Goal: Information Seeking & Learning: Learn about a topic

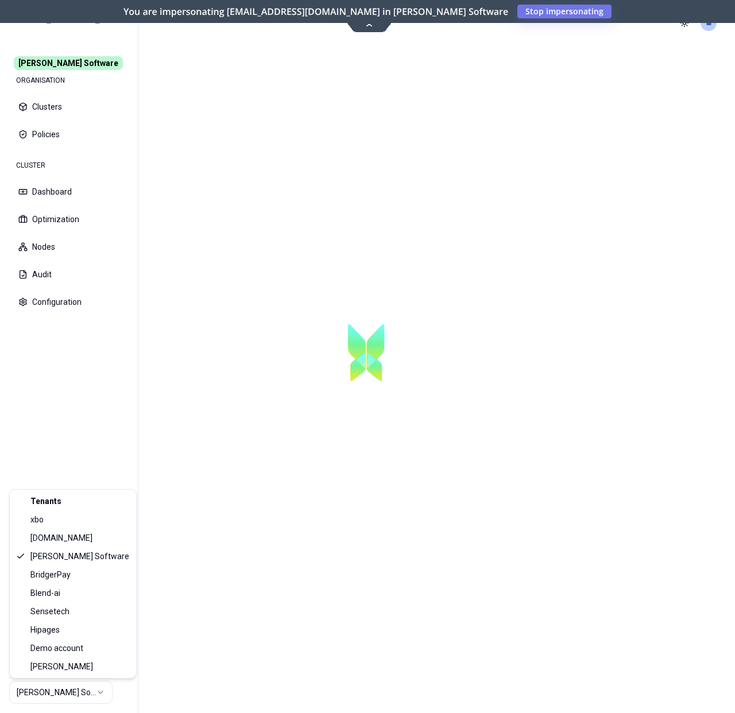
click at [95, 683] on html "[PERSON_NAME] Software ORGANISATION Clusters Policies CLUSTER Dashboard Optimiz…" at bounding box center [367, 356] width 735 height 713
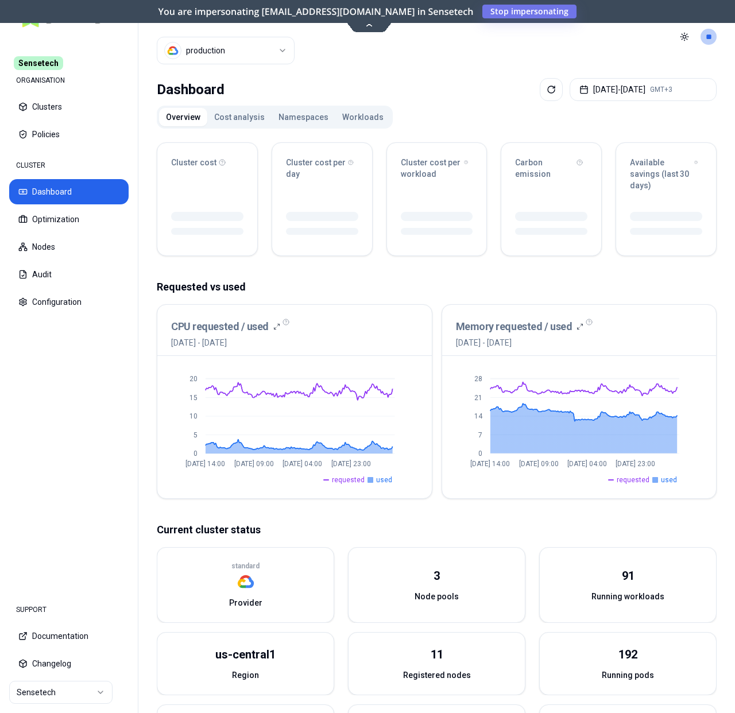
click at [371, 117] on button "Workloads" at bounding box center [362, 117] width 55 height 18
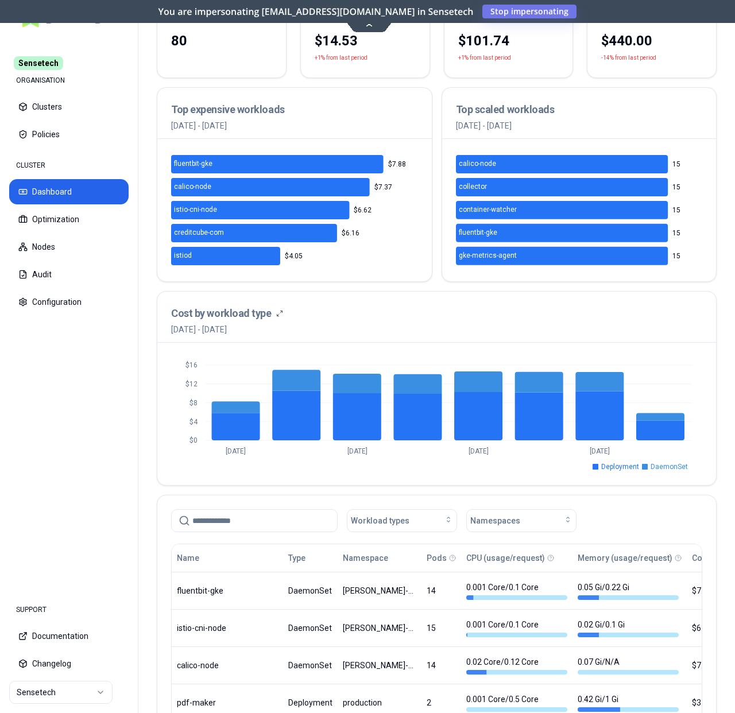
scroll to position [472, 0]
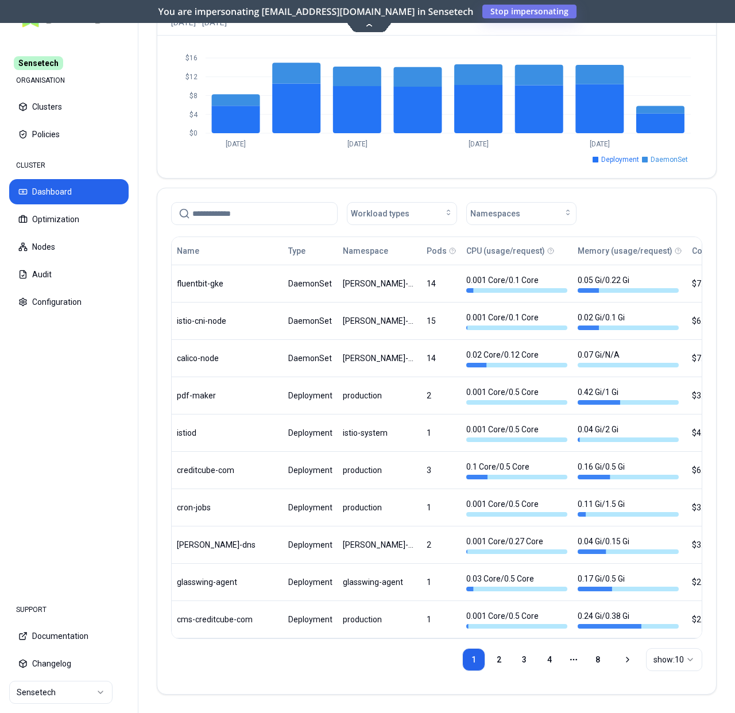
click at [436, 158] on div "$0 $4 $8 $12 $16 Oct 2 Oct 4 Oct 6 Oct 8 Deployment DaemonSet" at bounding box center [436, 107] width 559 height 142
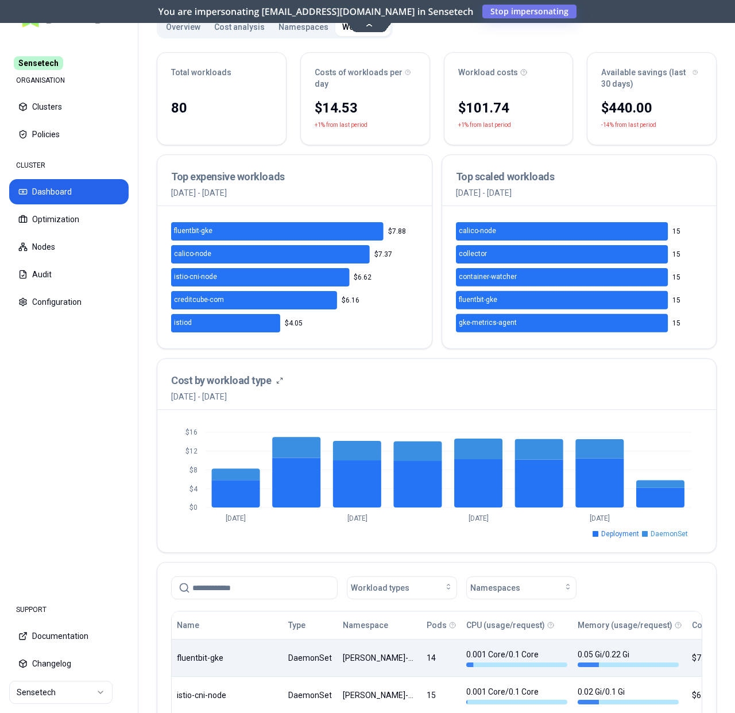
scroll to position [102, 0]
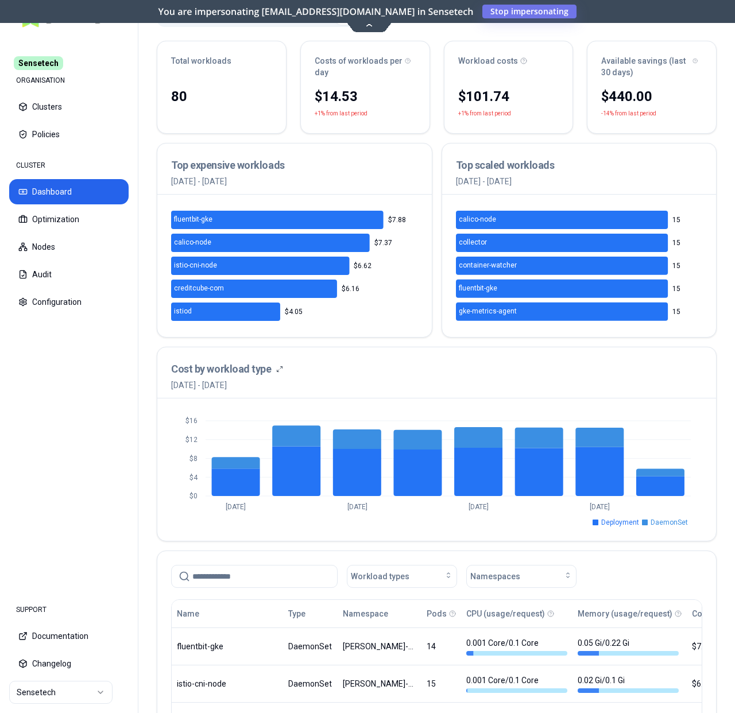
click at [227, 586] on input at bounding box center [261, 576] width 138 height 22
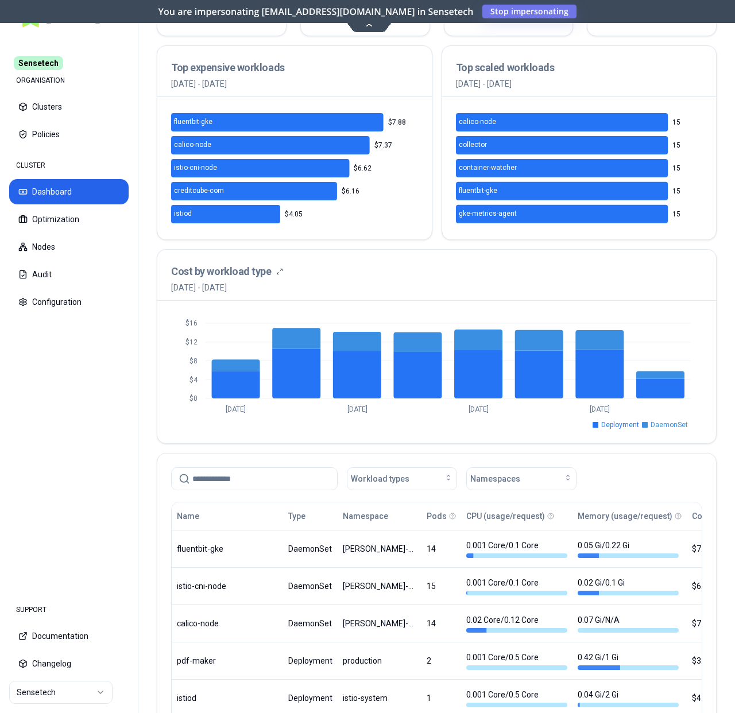
scroll to position [366, 0]
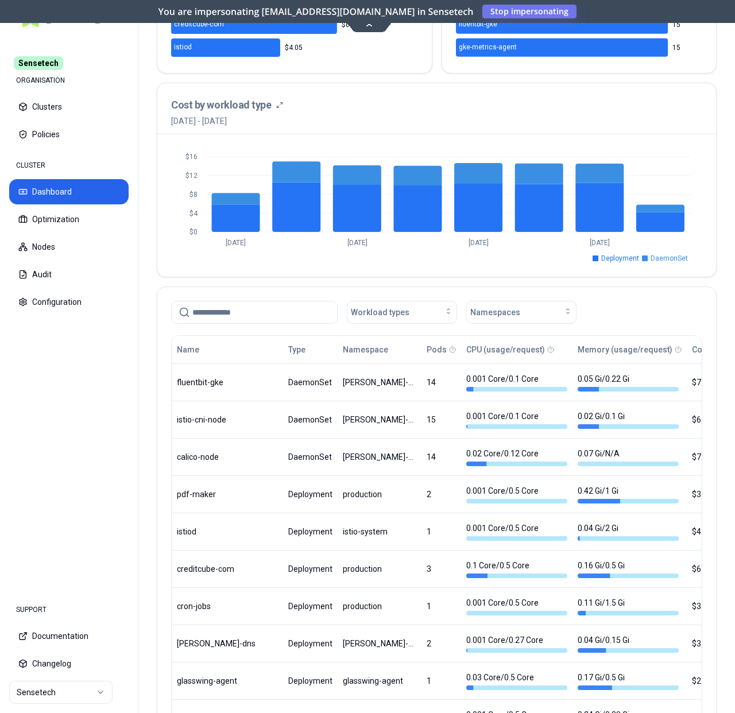
paste input "****"
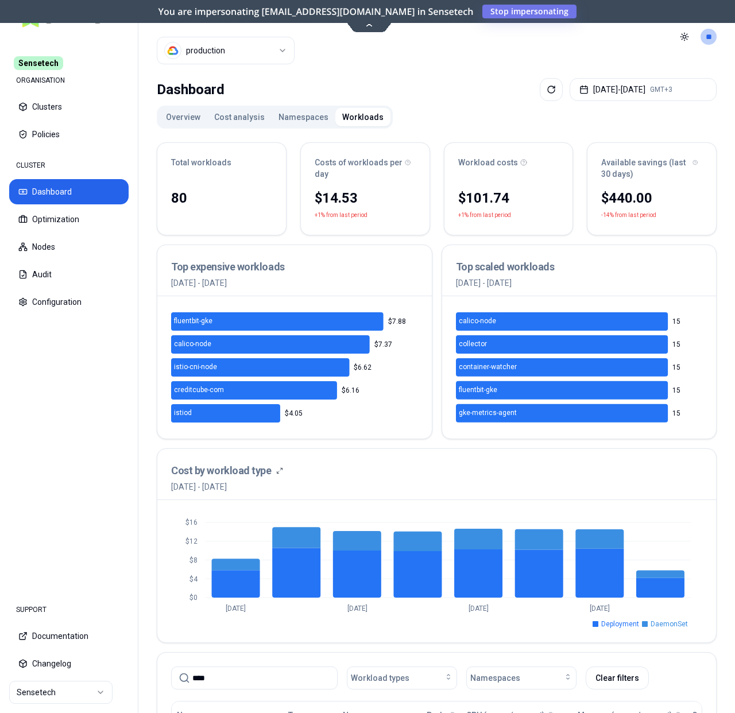
type input "****"
click at [238, 57] on html "Sensetech ORGANISATION Clusters Policies CLUSTER Dashboard Optimization Nodes A…" at bounding box center [367, 356] width 735 height 713
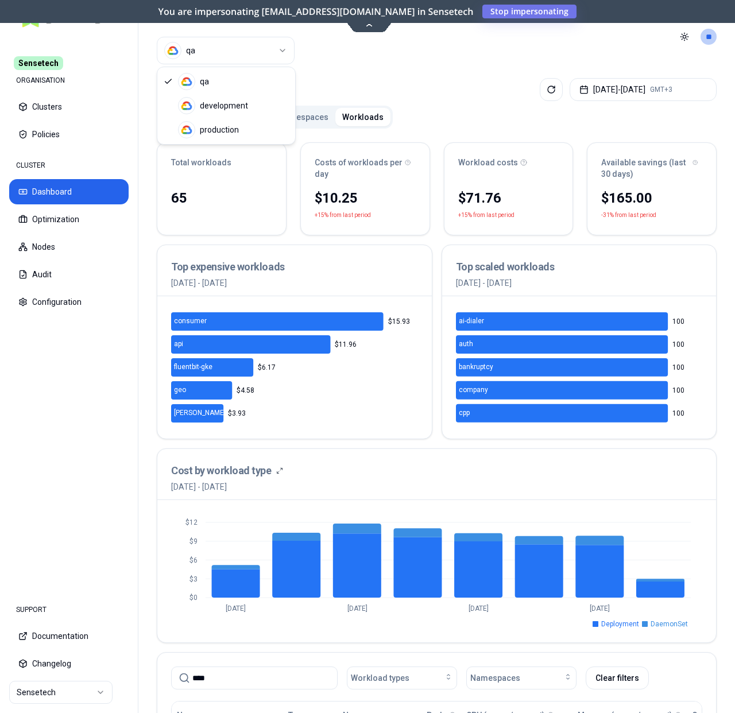
click at [212, 49] on html "Sensetech ORGANISATION Clusters Policies CLUSTER Dashboard Optimization Nodes A…" at bounding box center [367, 356] width 735 height 713
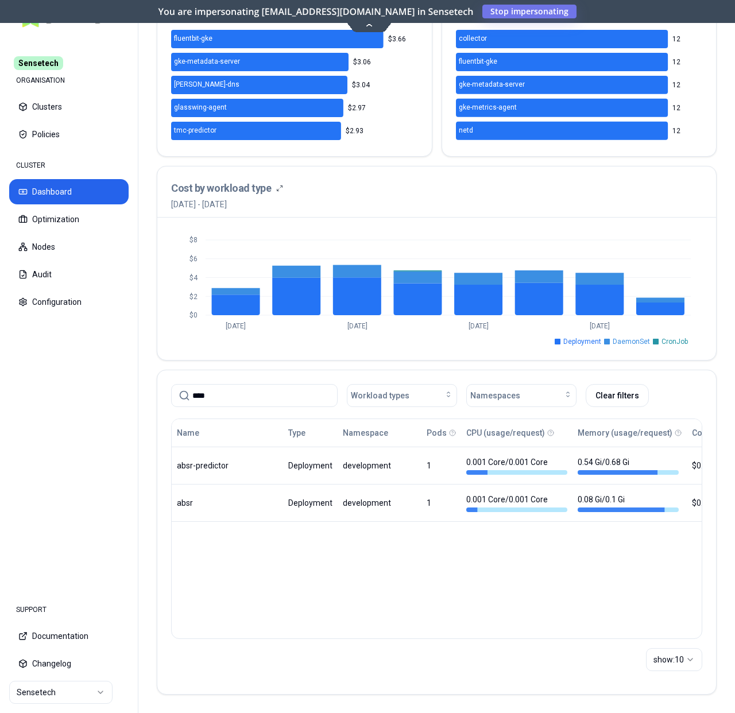
scroll to position [282, 0]
click at [629, 209] on div "Cost by workload type 2nd October 2025 - 9th October 2025" at bounding box center [436, 195] width 531 height 30
click at [96, 214] on button "Optimization" at bounding box center [68, 219] width 119 height 25
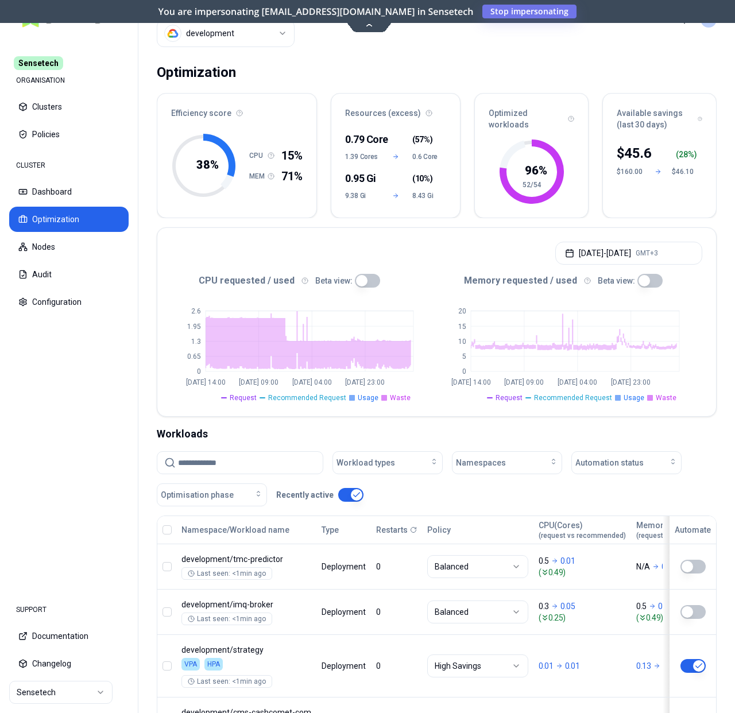
scroll to position [62, 0]
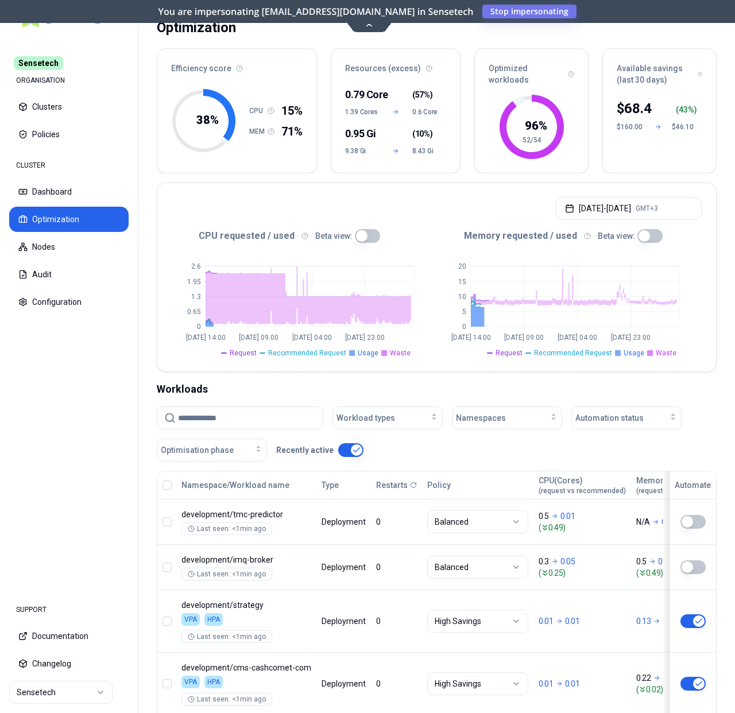
click at [230, 426] on input at bounding box center [247, 418] width 138 height 22
paste input "****"
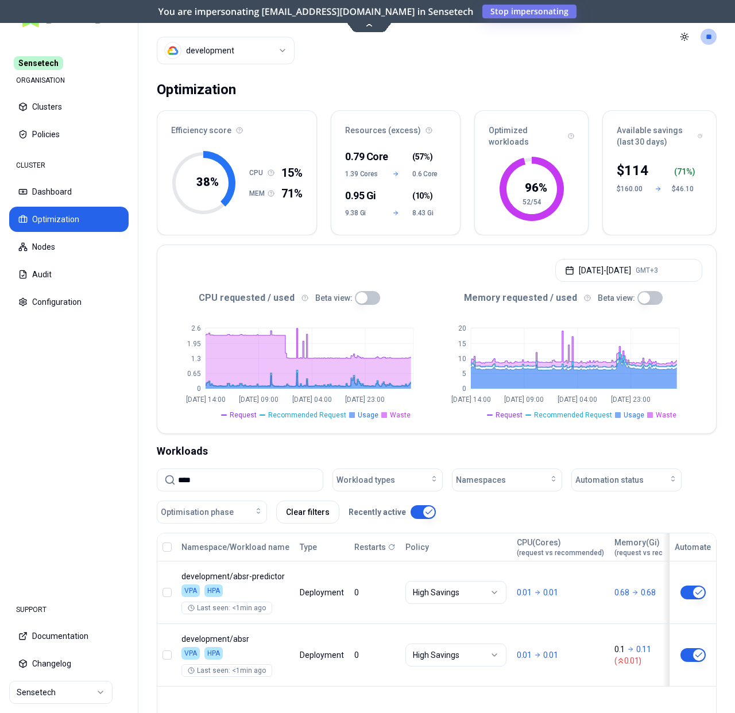
type input "****"
click at [241, 55] on html "Sensetech ORGANISATION Clusters Policies CLUSTER Dashboard Optimization Nodes A…" at bounding box center [367, 356] width 735 height 713
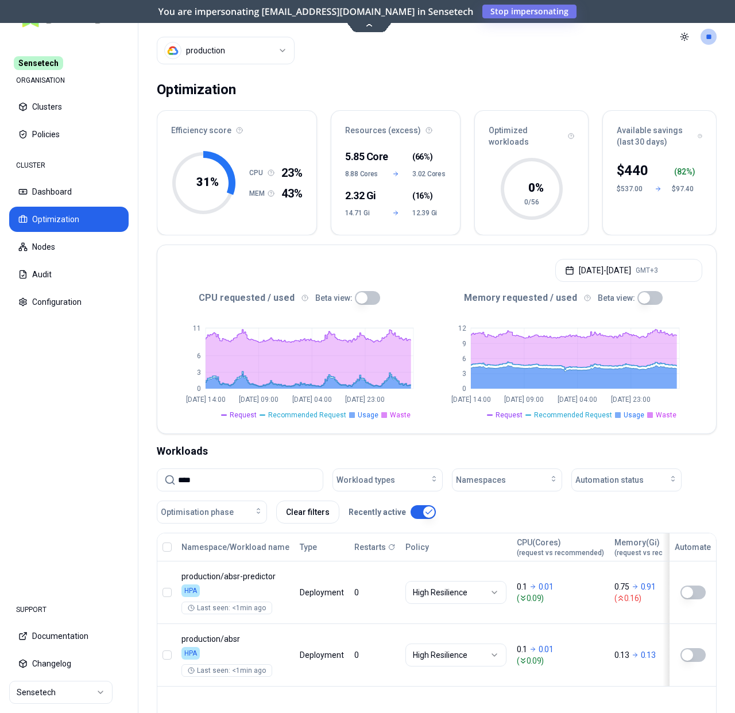
click at [245, 52] on html "Sensetech ORGANISATION Clusters Policies CLUSTER Dashboard Optimization Nodes A…" at bounding box center [367, 356] width 735 height 713
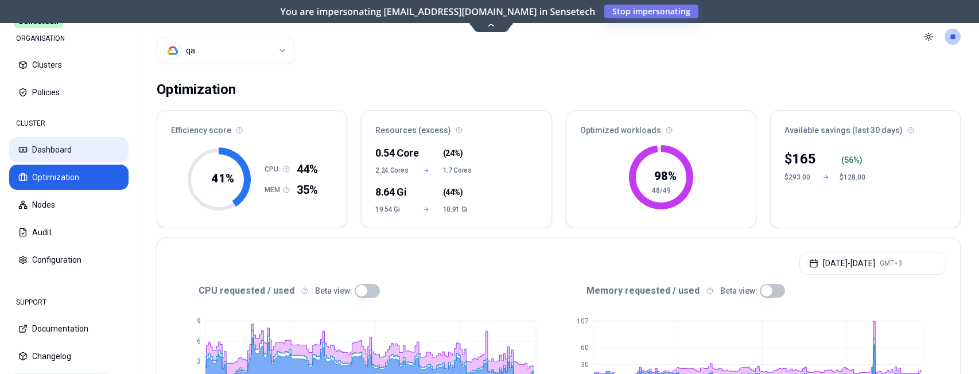
click at [86, 154] on button "Dashboard" at bounding box center [68, 149] width 119 height 25
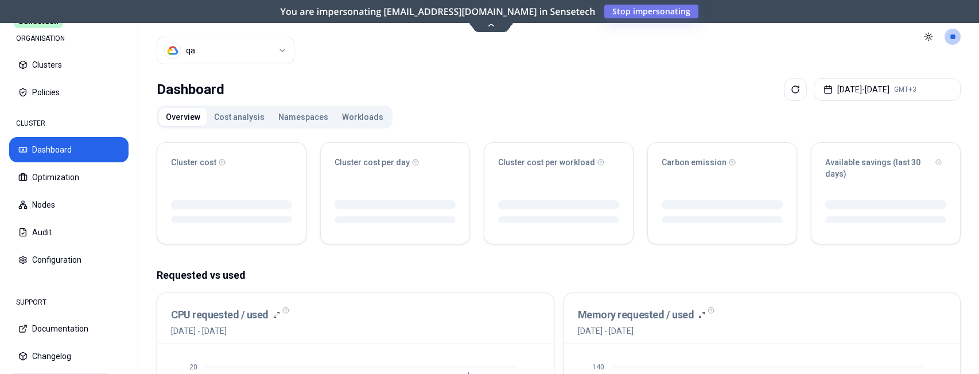
click at [245, 36] on div "Cluster qa" at bounding box center [226, 36] width 138 height 73
click at [243, 40] on html "Sensetech ORGANISATION Clusters Policies CLUSTER Dashboard Optimization Nodes A…" at bounding box center [489, 187] width 979 height 374
click at [222, 51] on html "Sensetech ORGANISATION Clusters Policies CLUSTER Dashboard Optimization Nodes A…" at bounding box center [489, 187] width 979 height 374
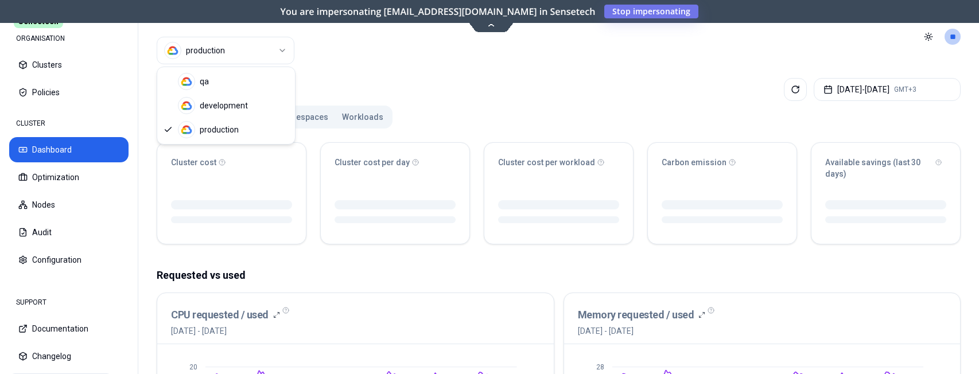
click at [398, 75] on html "Sensetech ORGANISATION Clusters Policies CLUSTER Dashboard Optimization Nodes A…" at bounding box center [489, 187] width 979 height 374
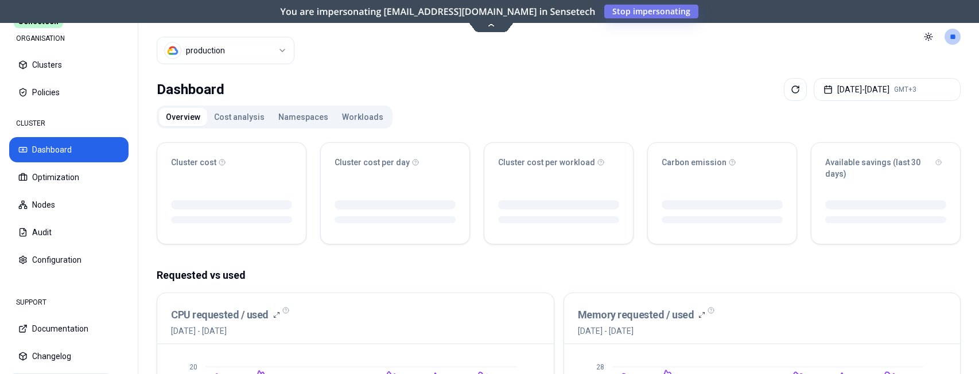
click at [363, 115] on button "Workloads" at bounding box center [362, 117] width 55 height 18
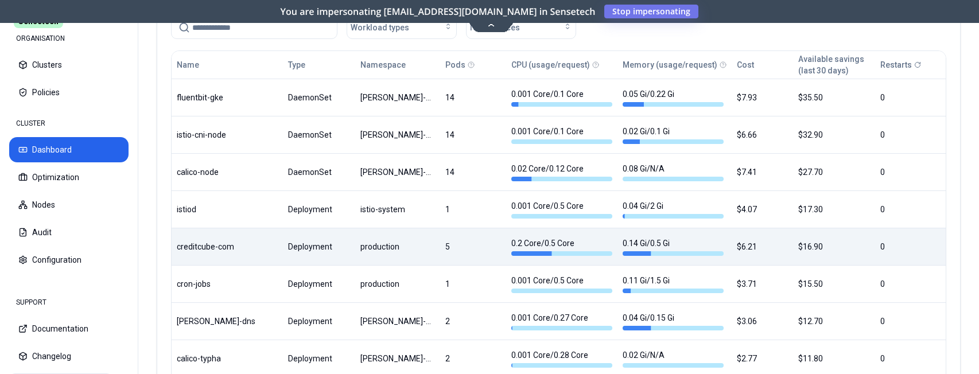
scroll to position [639, 0]
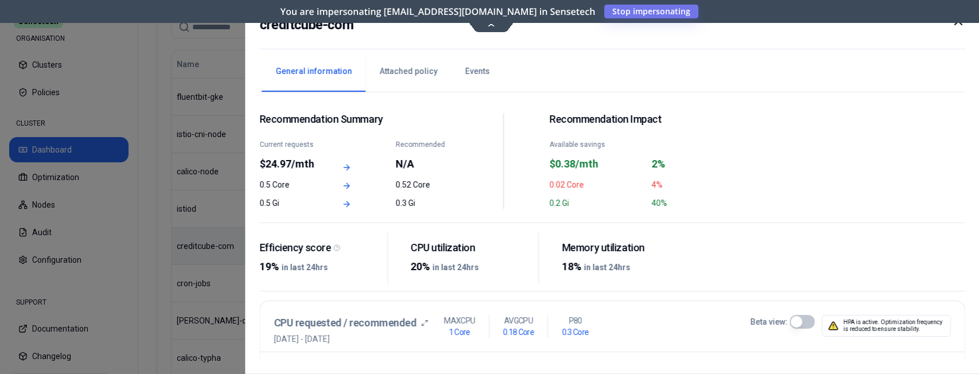
click at [734, 26] on icon at bounding box center [958, 21] width 14 height 14
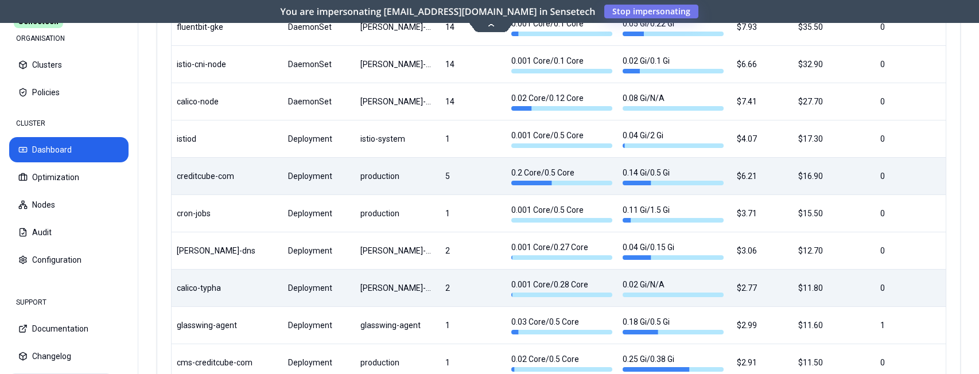
scroll to position [791, 0]
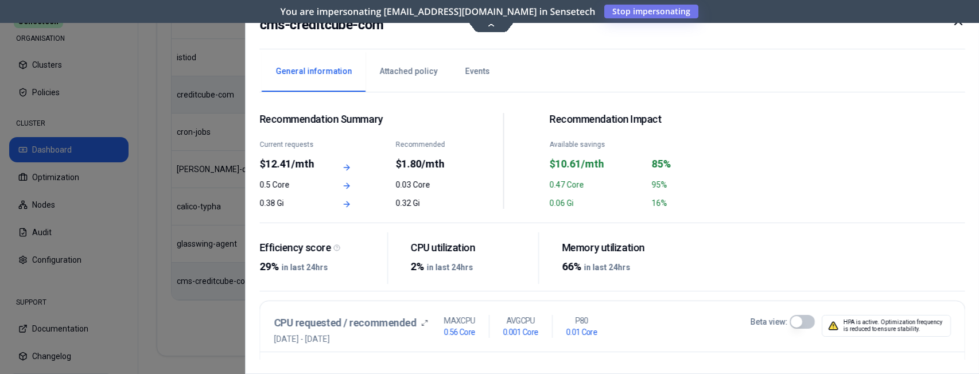
click at [734, 24] on icon at bounding box center [958, 21] width 7 height 7
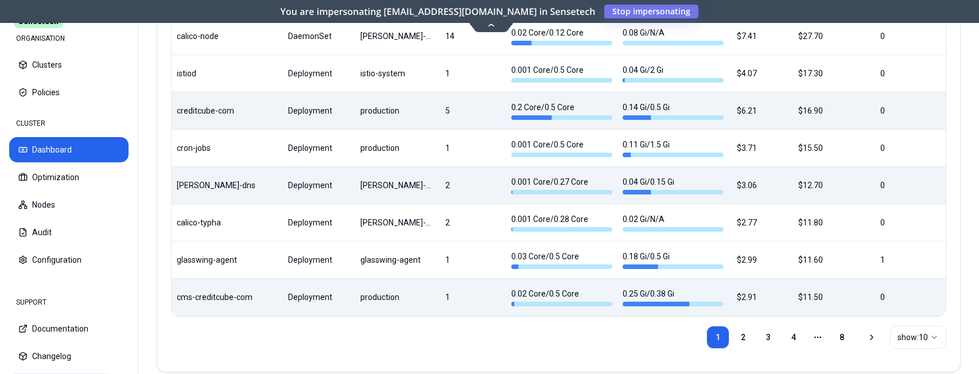
scroll to position [766, 0]
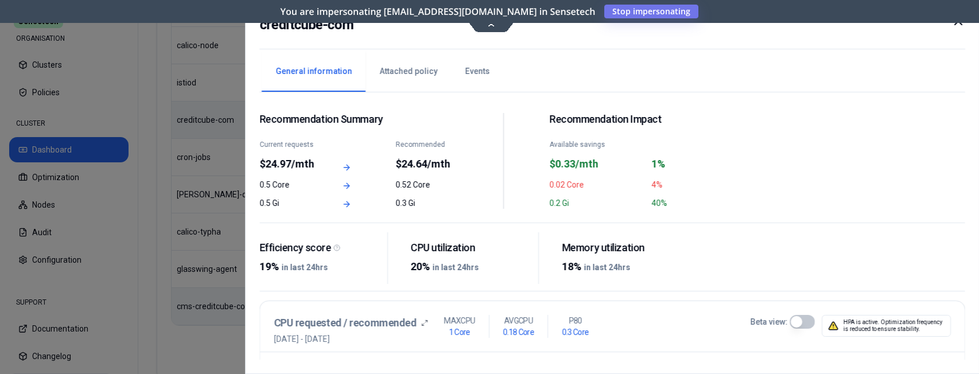
click at [734, 25] on icon at bounding box center [958, 21] width 14 height 14
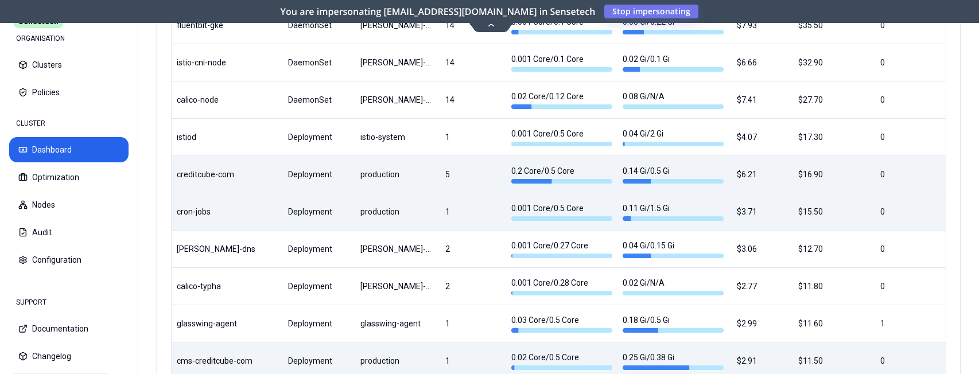
scroll to position [779, 0]
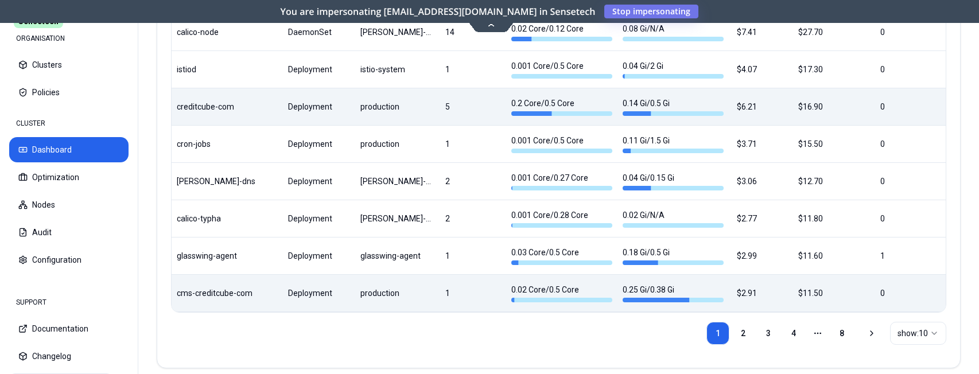
click at [246, 114] on body "Sensetech ORGANISATION Clusters Policies CLUSTER Dashboard Optimization Nodes A…" at bounding box center [489, 187] width 979 height 374
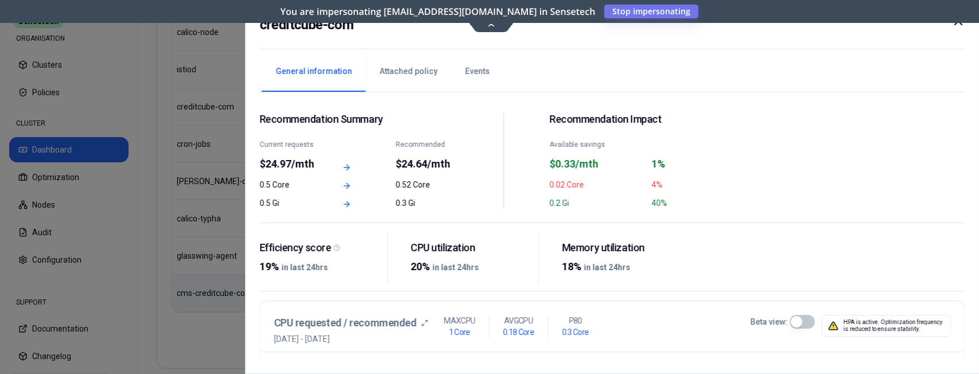
click at [734, 25] on div "creditcube-com" at bounding box center [612, 31] width 706 height 35
click at [734, 24] on icon at bounding box center [958, 21] width 14 height 14
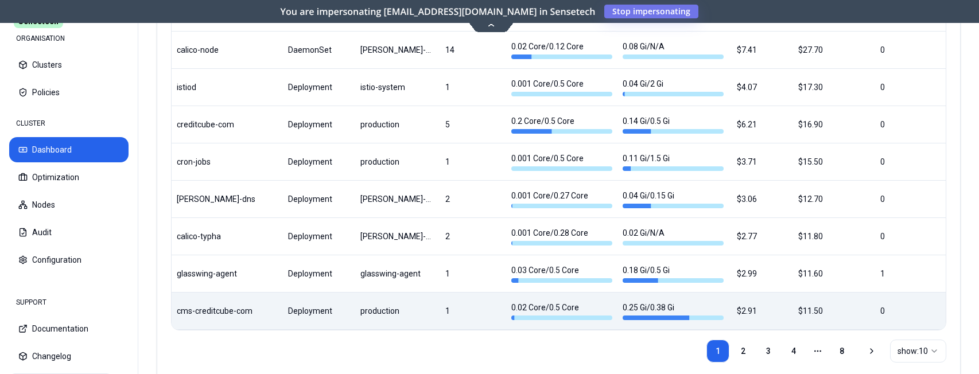
scroll to position [760, 0]
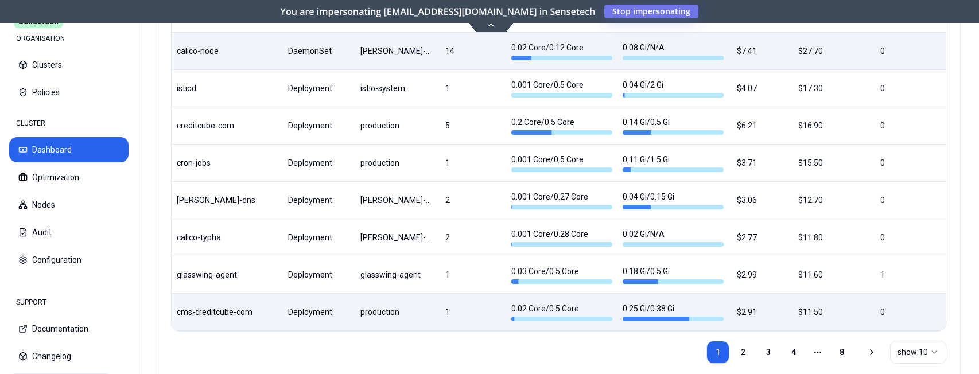
click at [237, 58] on body "Sensetech ORGANISATION Clusters Policies CLUSTER Dashboard Optimization Nodes A…" at bounding box center [489, 187] width 979 height 374
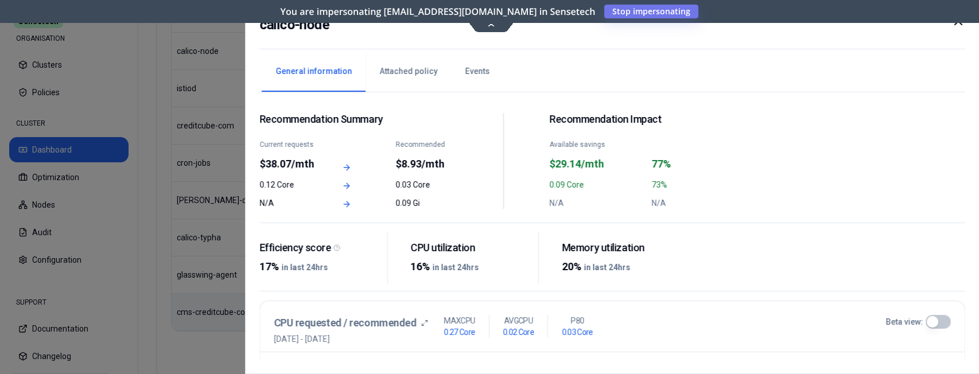
click at [734, 25] on icon at bounding box center [958, 21] width 14 height 14
click at [231, 131] on body "Sensetech ORGANISATION Clusters Policies CLUSTER Dashboard Optimization Nodes A…" at bounding box center [489, 187] width 979 height 374
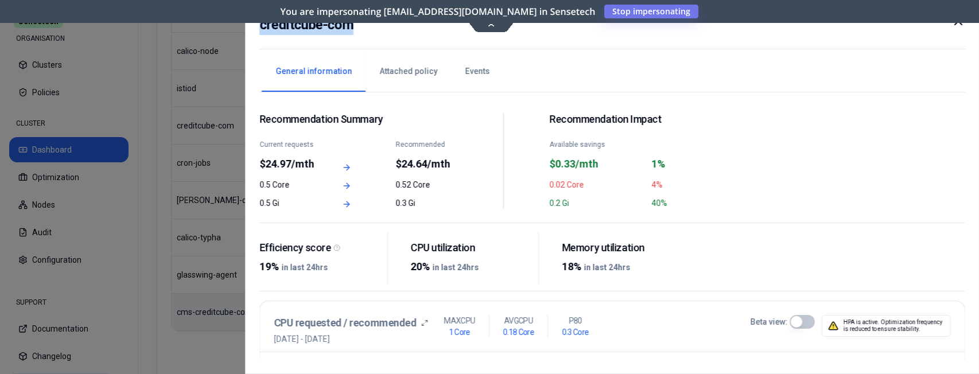
drag, startPoint x: 265, startPoint y: 28, endPoint x: 364, endPoint y: 29, distance: 99.3
click at [364, 29] on div "creditcube-com" at bounding box center [612, 31] width 706 height 35
copy h2 "creditcube-com"
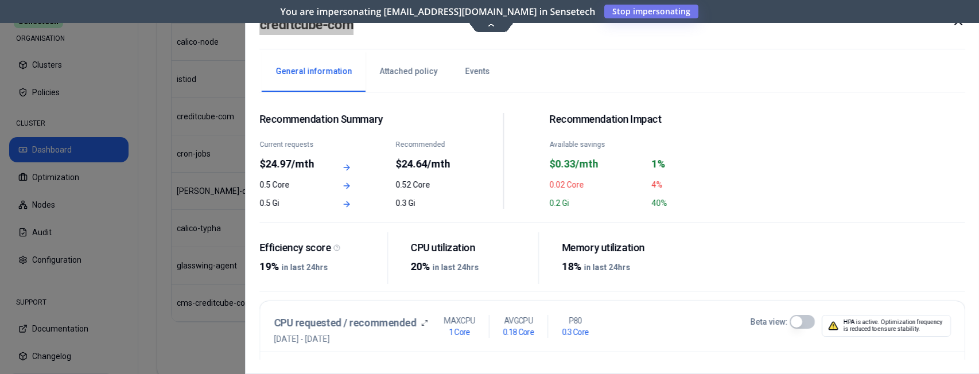
scroll to position [760, 0]
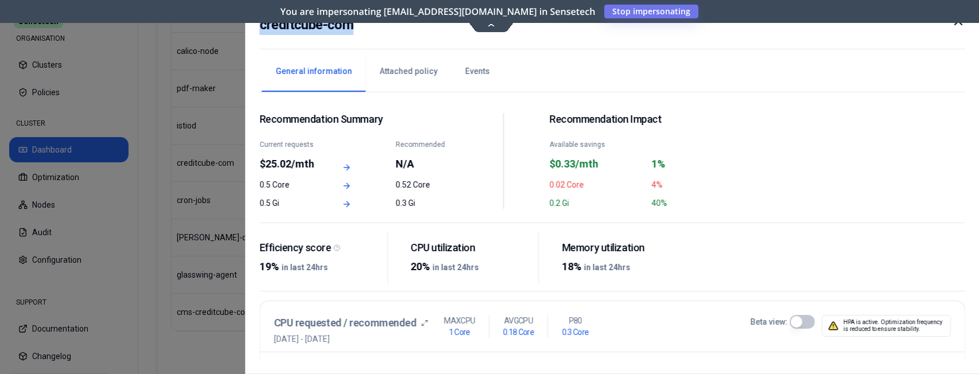
click at [286, 29] on h2 "creditcube-com" at bounding box center [306, 24] width 94 height 21
drag, startPoint x: 260, startPoint y: 29, endPoint x: 436, endPoint y: 29, distance: 176.2
click at [436, 29] on div "creditcube-com" at bounding box center [612, 31] width 706 height 35
copy h2 "creditcube-com"
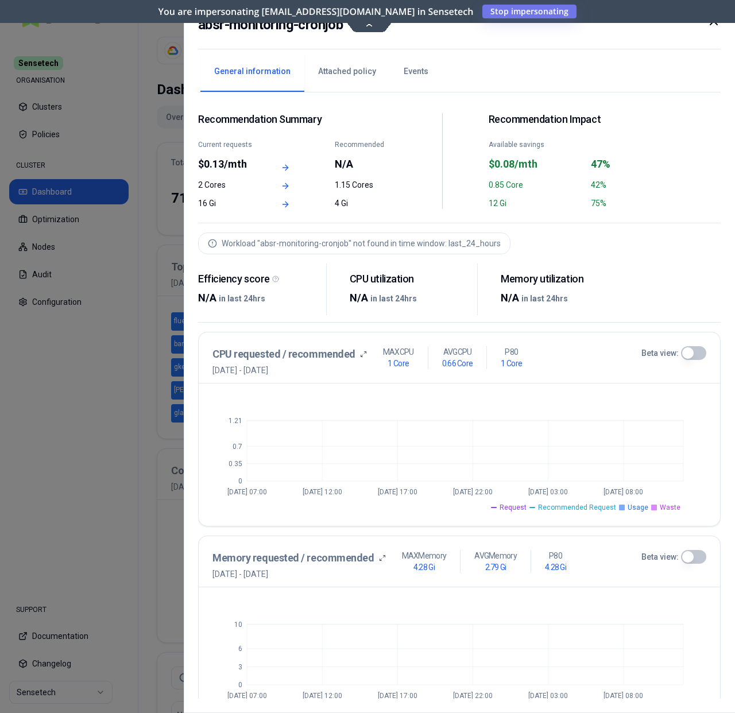
scroll to position [178, 0]
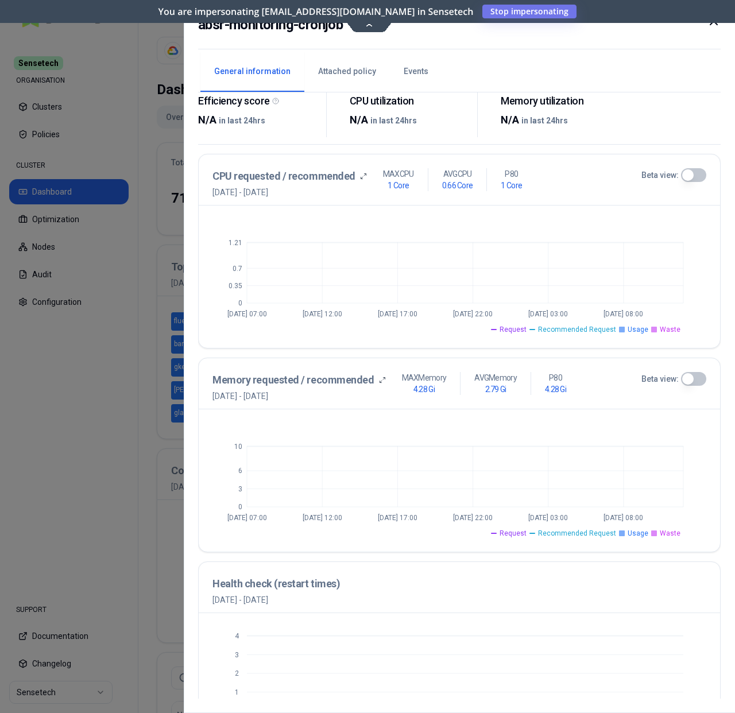
click at [715, 26] on icon at bounding box center [714, 21] width 14 height 14
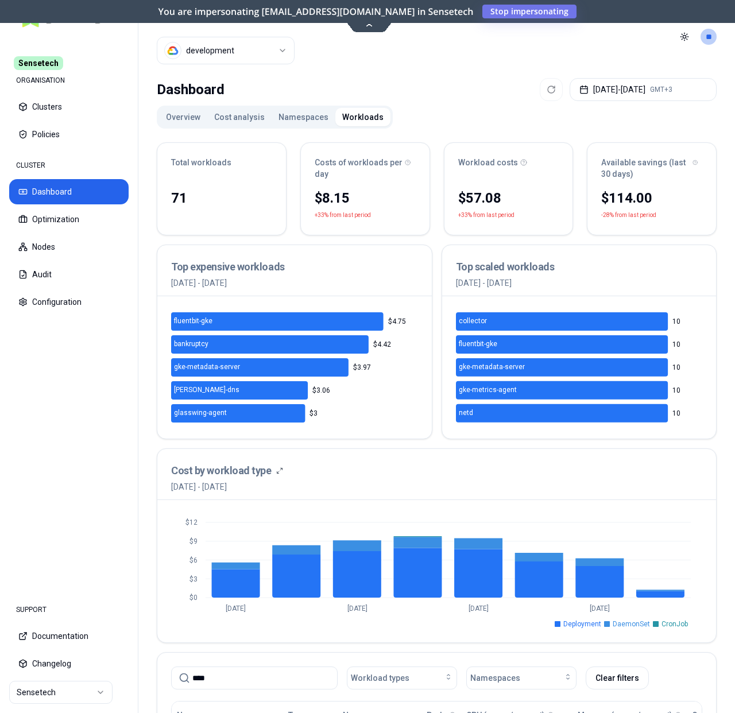
click at [245, 46] on html "Sensetech ORGANISATION Clusters Policies CLUSTER Dashboard Optimization Nodes A…" at bounding box center [367, 356] width 735 height 713
click at [397, 79] on html "Sensetech ORGANISATION Clusters Policies CLUSTER Dashboard Optimization Nodes A…" at bounding box center [367, 356] width 735 height 713
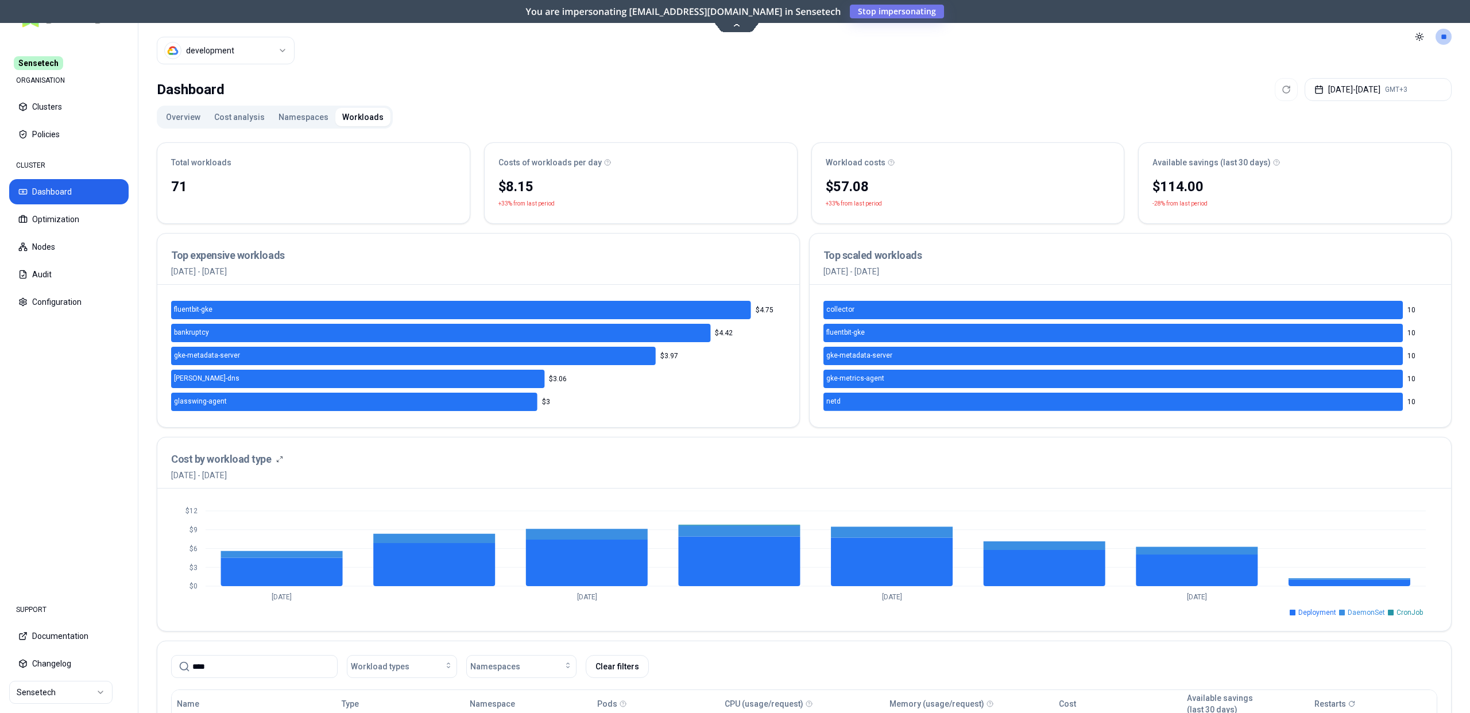
click at [225, 41] on html "Sensetech ORGANISATION Clusters Policies CLUSTER Dashboard Optimization Nodes A…" at bounding box center [735, 356] width 1470 height 713
click at [409, 52] on html "Sensetech ORGANISATION Clusters Policies CLUSTER Dashboard Optimization Nodes A…" at bounding box center [735, 356] width 1470 height 713
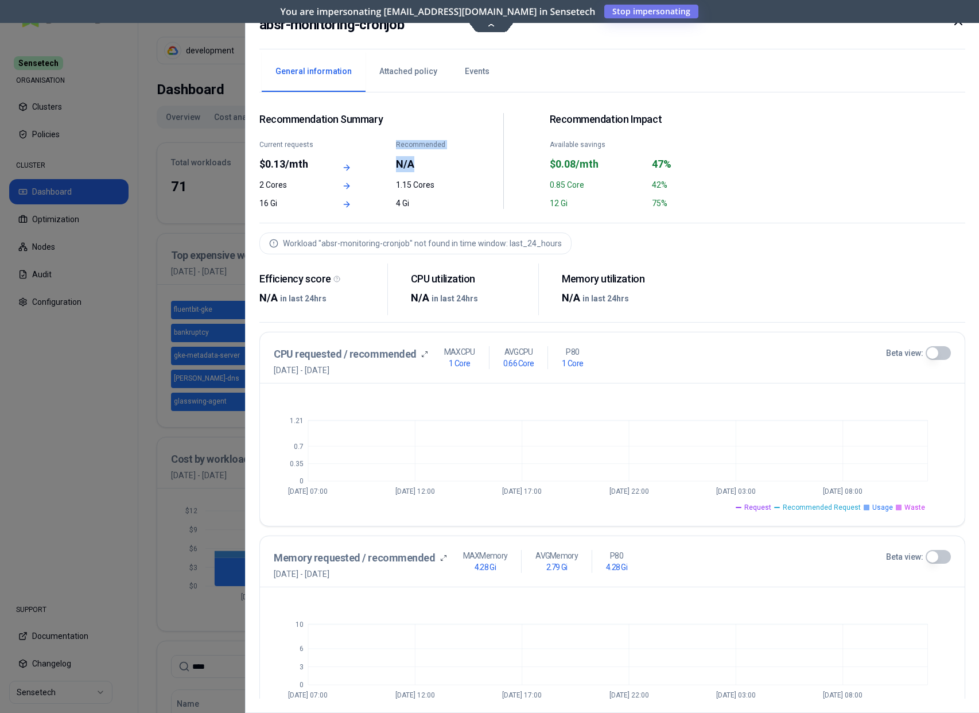
drag, startPoint x: 393, startPoint y: 163, endPoint x: 420, endPoint y: 168, distance: 27.9
click at [420, 168] on div "Current requests $0.13/mth Recommended N/A" at bounding box center [358, 156] width 198 height 32
click at [420, 168] on div "N/A" at bounding box center [426, 164] width 61 height 16
drag, startPoint x: 544, startPoint y: 162, endPoint x: 730, endPoint y: 161, distance: 186.0
click at [730, 161] on div "Recommendation Summary Current requests $0.13/mth Recommended N/A 2 Cores 1.15 …" at bounding box center [503, 161] width 488 height 96
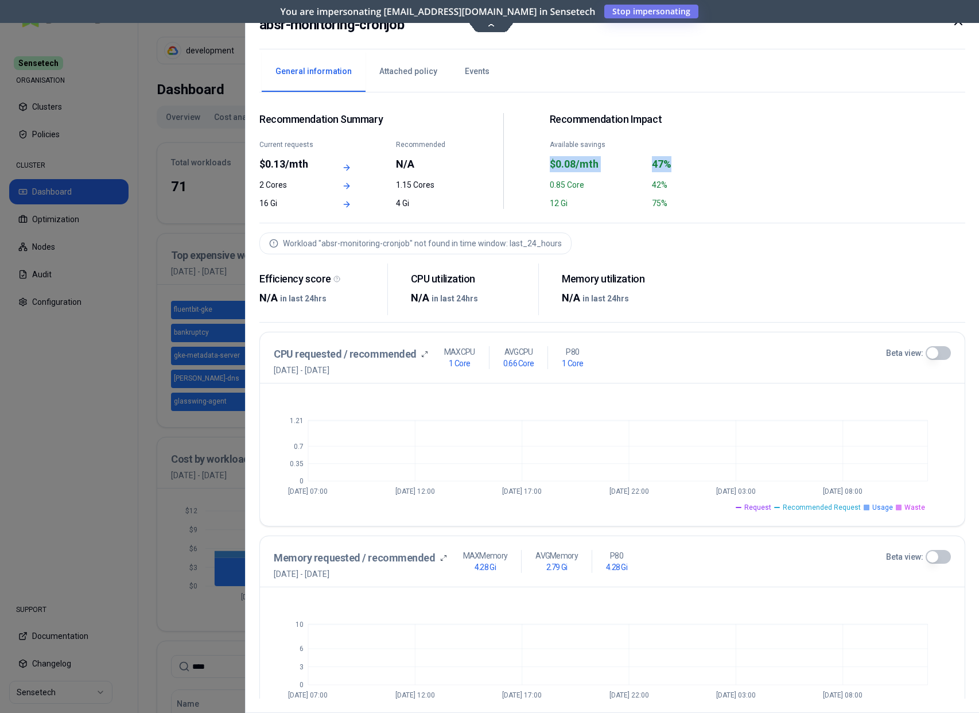
click at [730, 161] on div "47%" at bounding box center [699, 164] width 95 height 16
drag, startPoint x: 649, startPoint y: 187, endPoint x: 680, endPoint y: 187, distance: 31.6
click at [680, 187] on div "0.85 Core 42%" at bounding box center [648, 184] width 198 height 11
click at [680, 187] on div "42%" at bounding box center [699, 184] width 95 height 11
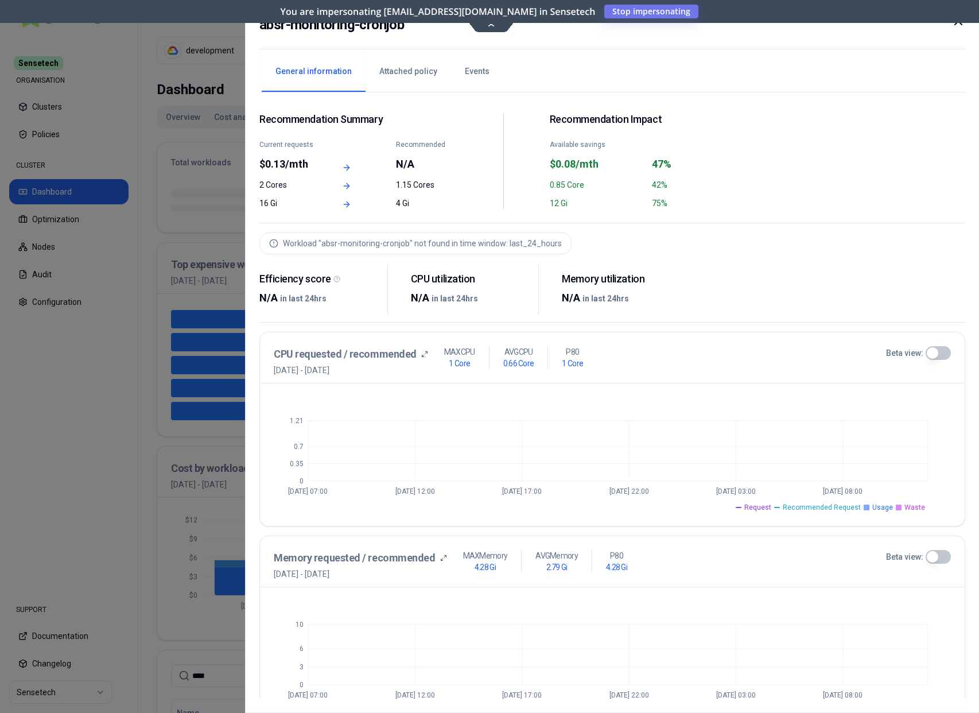
click at [691, 241] on div "Recommendation Summary Current requests $0.13/mth Recommended N/A 2 Cores 1.15 …" at bounding box center [612, 395] width 706 height 606
click at [393, 163] on div "Current requests $0.13/mth Recommended N/A" at bounding box center [358, 156] width 198 height 32
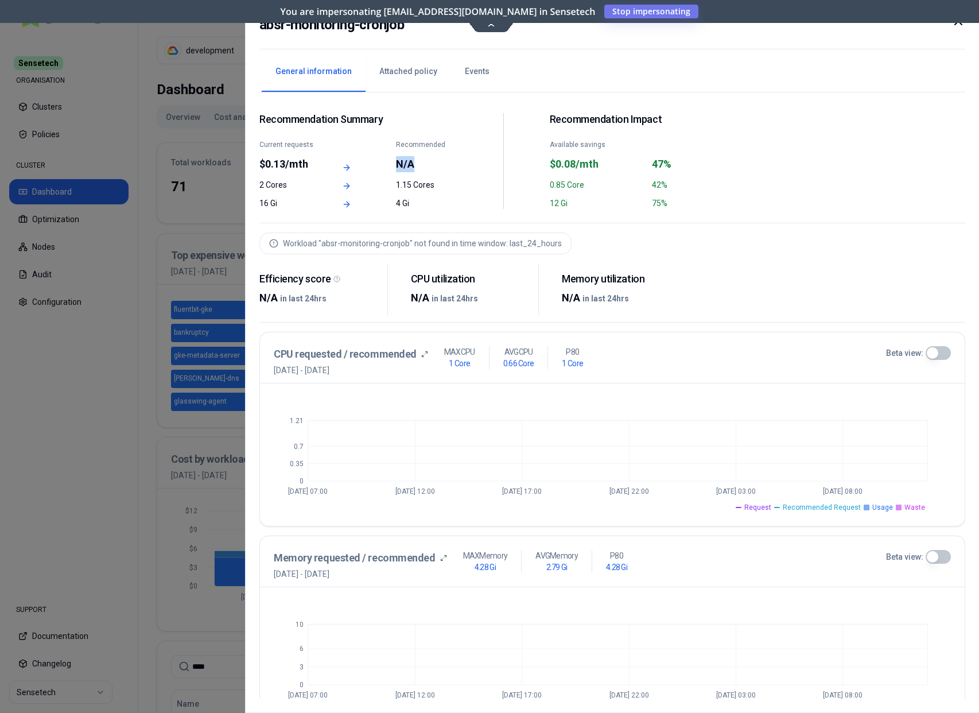
drag, startPoint x: 397, startPoint y: 165, endPoint x: 414, endPoint y: 167, distance: 17.3
click at [414, 167] on div "N/A" at bounding box center [426, 164] width 61 height 16
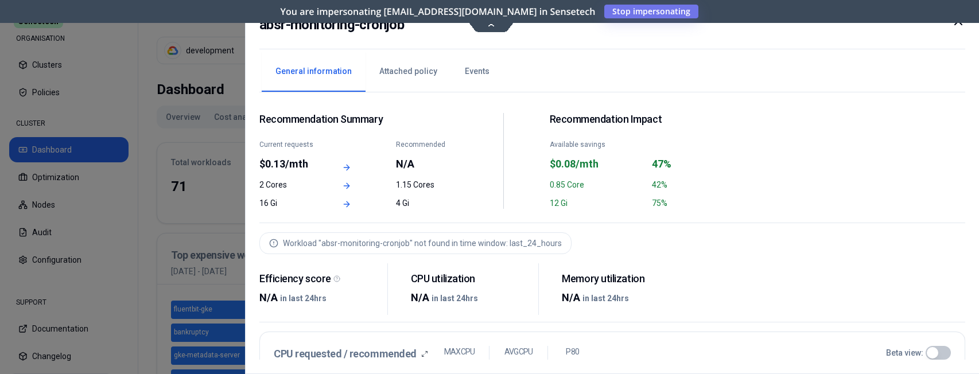
click at [382, 194] on div "Recommendation Summary Current requests $0.13/mth Recommended N/A 2 Cores 1.15 …" at bounding box center [358, 161] width 198 height 96
click at [346, 184] on icon at bounding box center [346, 185] width 9 height 9
click at [348, 186] on icon at bounding box center [346, 186] width 5 height 0
click at [373, 189] on div at bounding box center [357, 185] width 61 height 9
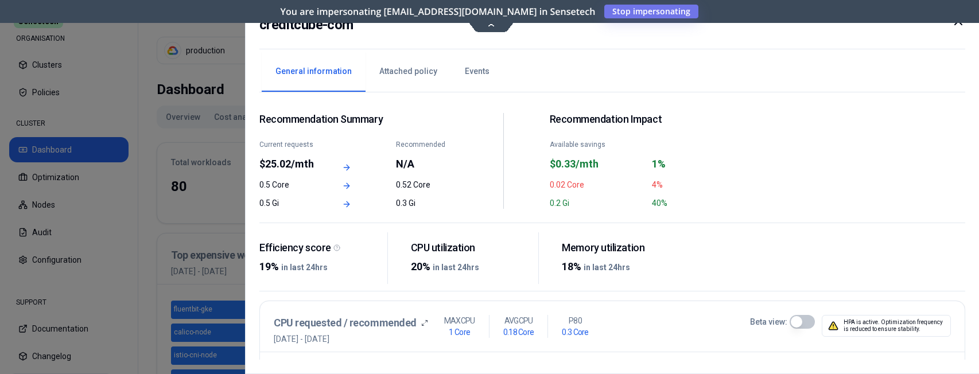
click at [428, 143] on div "Recommended" at bounding box center [426, 144] width 61 height 9
click at [454, 145] on div "Recommended" at bounding box center [426, 144] width 61 height 9
click at [343, 170] on icon at bounding box center [346, 167] width 9 height 9
drag, startPoint x: 347, startPoint y: 169, endPoint x: 359, endPoint y: 169, distance: 12.1
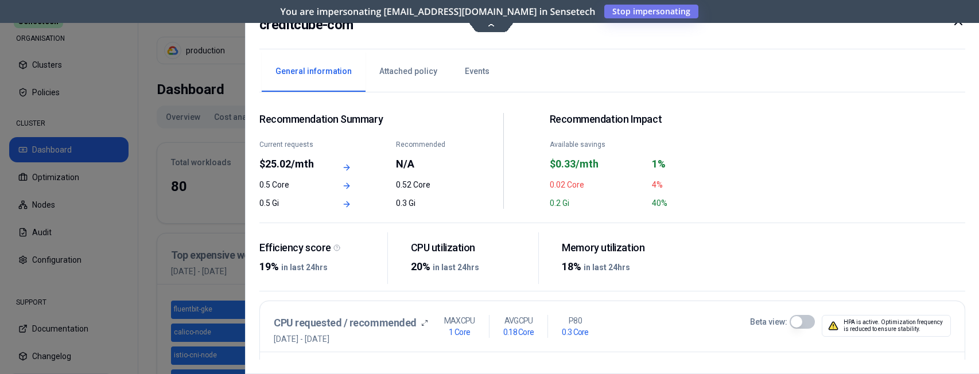
click at [359, 169] on div at bounding box center [357, 167] width 61 height 9
click at [361, 164] on div at bounding box center [357, 167] width 61 height 9
drag, startPoint x: 401, startPoint y: 166, endPoint x: 435, endPoint y: 166, distance: 33.3
click at [435, 166] on div "Current requests $25.02/mth Recommended N/A" at bounding box center [358, 156] width 198 height 32
click at [435, 166] on div "N/A" at bounding box center [426, 164] width 61 height 16
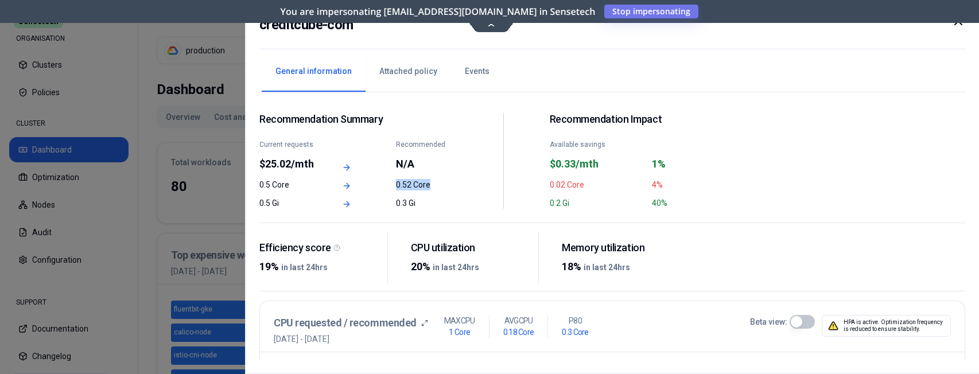
drag, startPoint x: 394, startPoint y: 184, endPoint x: 445, endPoint y: 185, distance: 51.1
click at [445, 185] on div "0.5 Core 0.52 Core" at bounding box center [358, 184] width 198 height 11
click at [445, 185] on div "0.52 Core" at bounding box center [426, 184] width 61 height 11
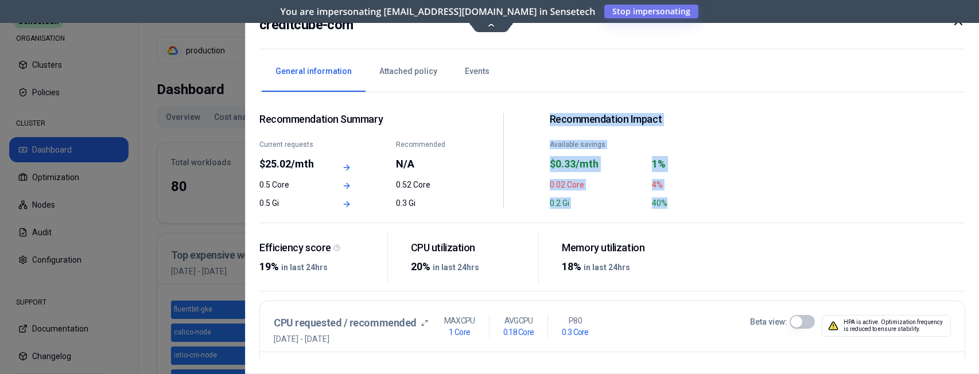
drag, startPoint x: 705, startPoint y: 214, endPoint x: 545, endPoint y: 116, distance: 187.6
click at [545, 116] on div "Recommendation Summary Current requests $25.02/mth Recommended N/A 0.5 Core 0.5…" at bounding box center [612, 164] width 706 height 117
click at [545, 117] on div "Recommendation Summary Current requests $25.02/mth Recommended N/A 0.5 Core 0.5…" at bounding box center [503, 161] width 488 height 96
drag, startPoint x: 544, startPoint y: 117, endPoint x: 672, endPoint y: 203, distance: 154.3
click at [672, 203] on div "Recommendation Summary Current requests $25.02/mth Recommended N/A 0.5 Core 0.5…" at bounding box center [503, 161] width 488 height 96
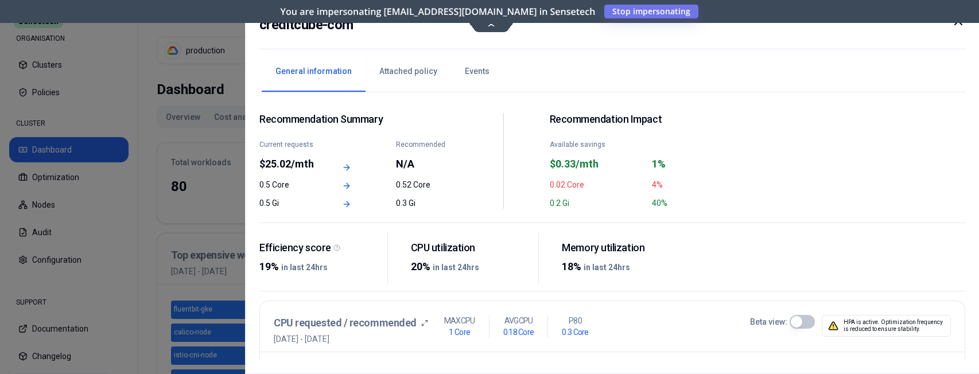
click at [673, 203] on div "40%" at bounding box center [699, 202] width 95 height 11
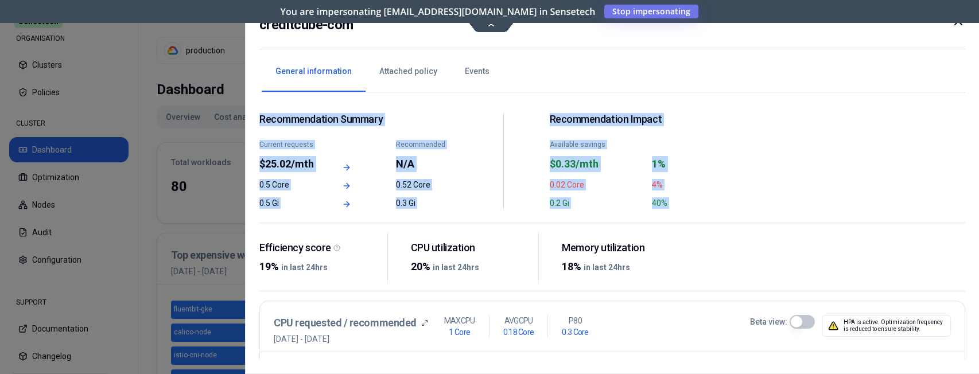
drag, startPoint x: 677, startPoint y: 207, endPoint x: 250, endPoint y: 117, distance: 437.1
click at [250, 117] on div "creditcube-com General information Attached policy Events Recommendation Summar…" at bounding box center [612, 187] width 735 height 374
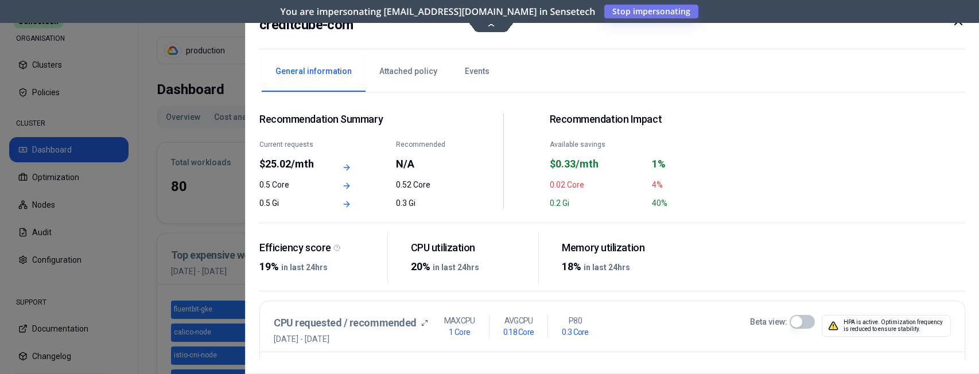
click at [250, 117] on div "creditcube-com General information Attached policy Events Recommendation Summar…" at bounding box center [612, 187] width 735 height 374
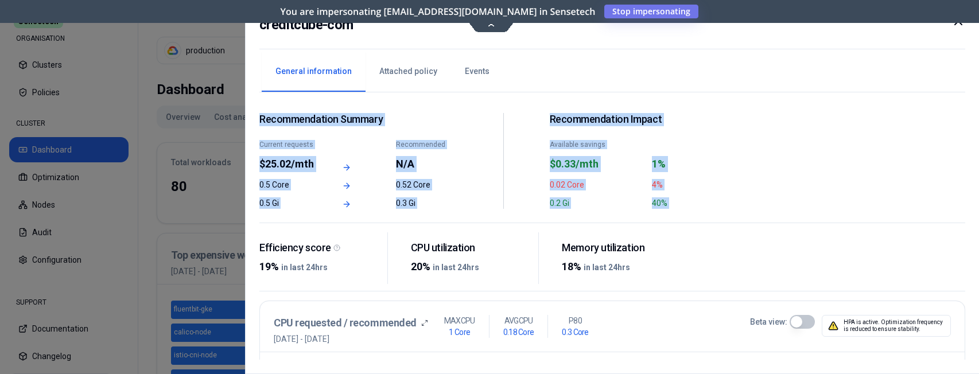
drag, startPoint x: 304, startPoint y: 123, endPoint x: 727, endPoint y: 215, distance: 432.9
click at [727, 215] on div "creditcube-com General information Attached policy Events Recommendation Summar…" at bounding box center [612, 187] width 735 height 374
click at [727, 215] on div "Recommendation Summary Current requests $25.02/mth Recommended N/A 0.5 Core 0.5…" at bounding box center [612, 164] width 706 height 117
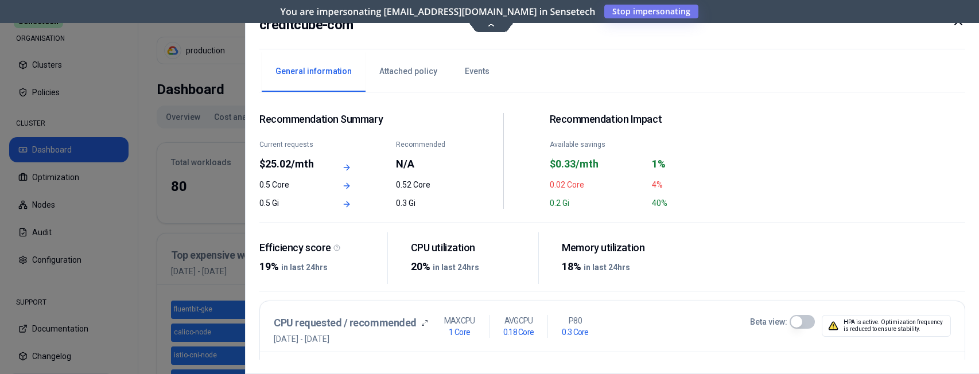
drag, startPoint x: 750, startPoint y: 211, endPoint x: 635, endPoint y: 189, distance: 117.0
click at [672, 193] on div "Recommendation Summary Current requests $25.02/mth Recommended N/A 0.5 Core 0.5…" at bounding box center [612, 164] width 706 height 117
drag, startPoint x: 265, startPoint y: 155, endPoint x: 255, endPoint y: 150, distance: 10.8
click at [255, 150] on div "creditcube-com General information Attached policy Events Recommendation Summar…" at bounding box center [612, 187] width 735 height 374
click at [263, 98] on div "Recommendation Summary Current requests $25.02/mth Recommended N/A 0.5 Core 0.5…" at bounding box center [612, 226] width 706 height 268
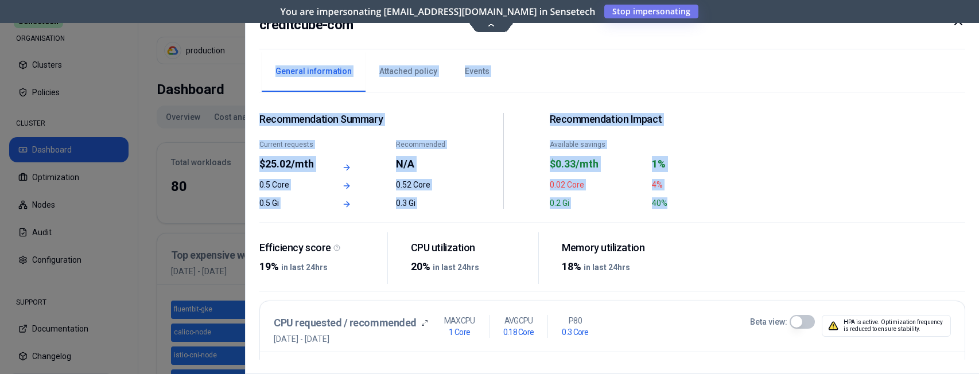
drag, startPoint x: 261, startPoint y: 72, endPoint x: 694, endPoint y: 211, distance: 454.4
click at [694, 211] on div "creditcube-com General information Attached policy Events Recommendation Summar…" at bounding box center [612, 187] width 735 height 374
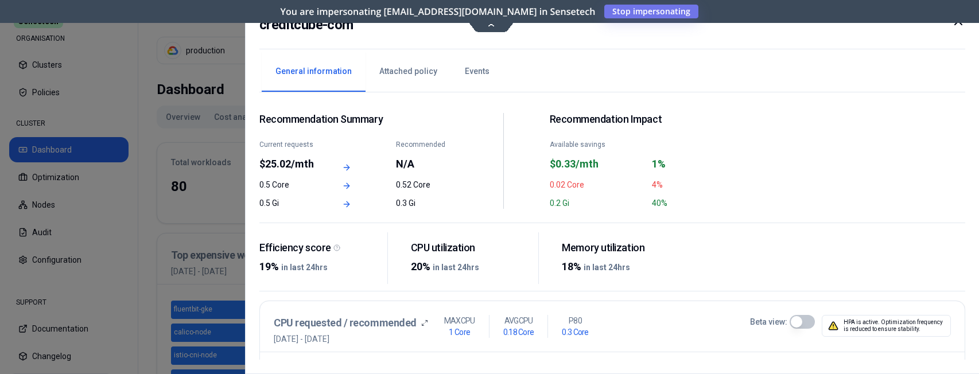
drag, startPoint x: 694, startPoint y: 211, endPoint x: 713, endPoint y: 211, distance: 19.0
click at [694, 211] on div "Recommendation Summary Current requests $25.02/mth Recommended N/A 0.5 Core 0.5…" at bounding box center [612, 164] width 706 height 117
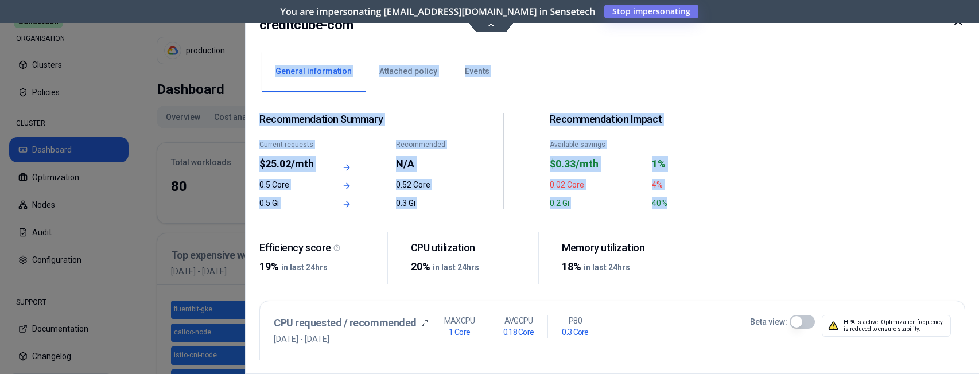
drag, startPoint x: 723, startPoint y: 211, endPoint x: 259, endPoint y: 62, distance: 487.3
click at [259, 62] on div "General information Attached policy Events Recommendation Summary Current reque…" at bounding box center [612, 204] width 706 height 311
click at [255, 76] on div "creditcube-com General information Attached policy Events Recommendation Summar…" at bounding box center [612, 187] width 735 height 374
drag, startPoint x: 252, startPoint y: 64, endPoint x: 693, endPoint y: 196, distance: 460.4
click at [693, 196] on div "creditcube-com General information Attached policy Events Recommendation Summar…" at bounding box center [612, 187] width 735 height 374
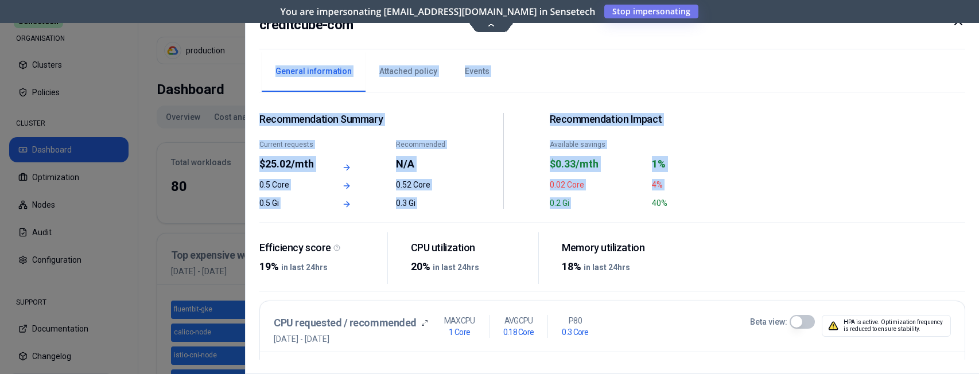
click at [693, 196] on div "Recommendation Impact Available savings $0.33/mth 1% 0.02 Core 4% 0.2 Gi 40%" at bounding box center [648, 161] width 198 height 96
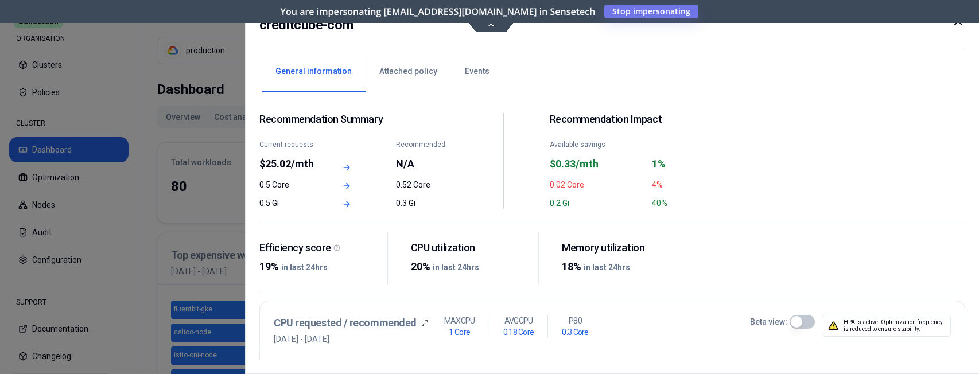
click at [698, 206] on div "40%" at bounding box center [699, 202] width 95 height 11
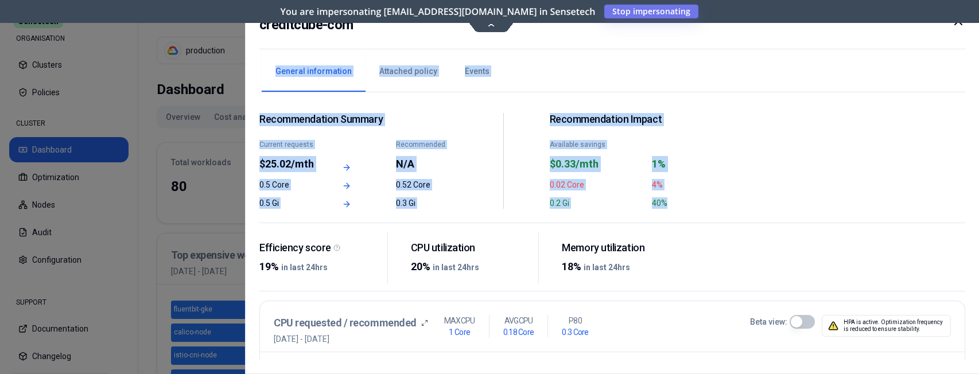
drag, startPoint x: 723, startPoint y: 210, endPoint x: 247, endPoint y: 73, distance: 495.0
click at [247, 73] on div "creditcube-com General information Attached policy Events Recommendation Summar…" at bounding box center [612, 187] width 735 height 374
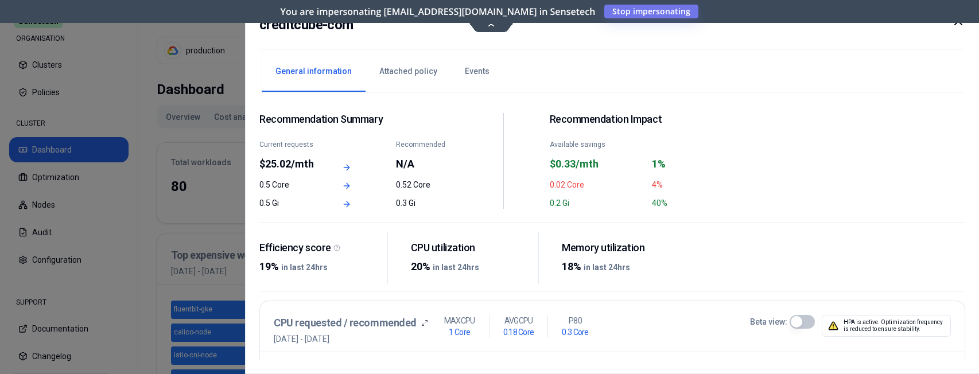
click at [250, 69] on div "creditcube-com General information Attached policy Events Recommendation Summar…" at bounding box center [612, 187] width 735 height 374
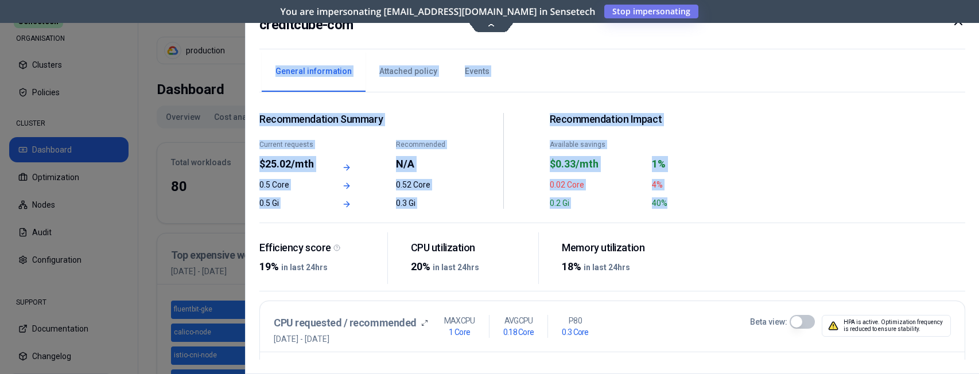
drag, startPoint x: 251, startPoint y: 68, endPoint x: 695, endPoint y: 205, distance: 464.3
click at [695, 205] on div "creditcube-com General information Attached policy Events Recommendation Summar…" at bounding box center [612, 187] width 735 height 374
click at [695, 205] on div "40%" at bounding box center [699, 202] width 95 height 11
drag, startPoint x: 695, startPoint y: 200, endPoint x: 243, endPoint y: 69, distance: 470.4
click at [243, 69] on body "Sensetech ORGANISATION Clusters Policies CLUSTER Dashboard Optimization Nodes A…" at bounding box center [489, 187] width 979 height 374
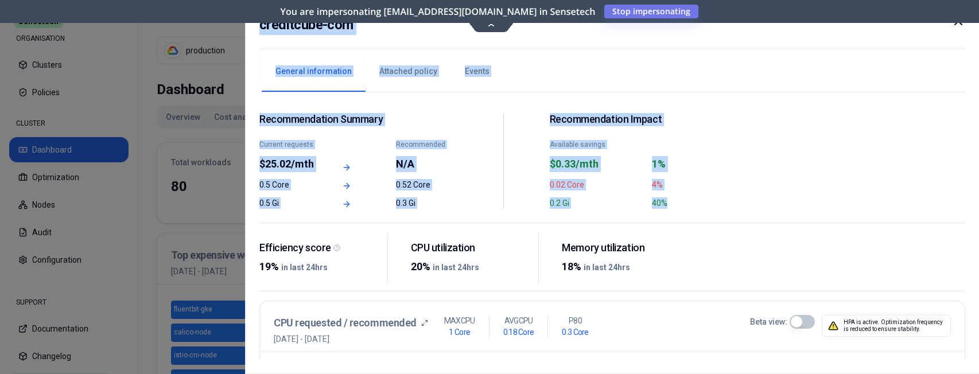
click at [243, 71] on div at bounding box center [489, 187] width 979 height 374
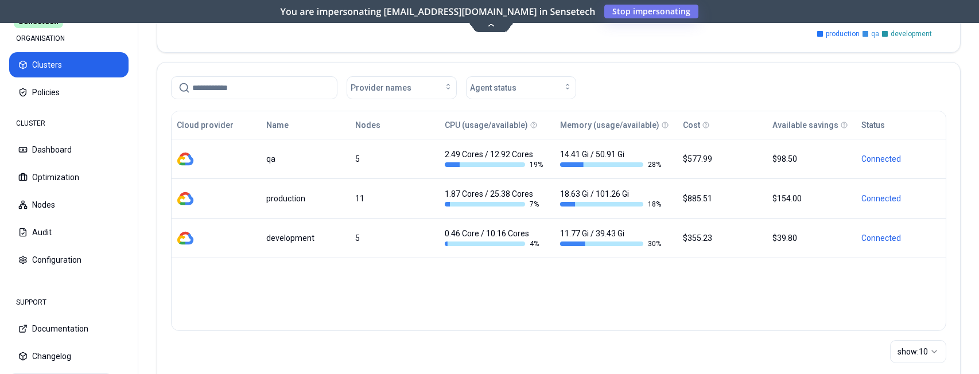
scroll to position [195, 0]
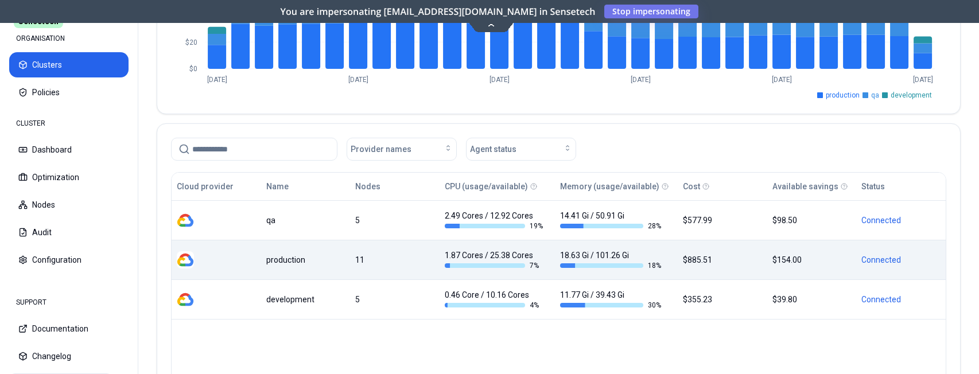
click at [285, 263] on div "production" at bounding box center [305, 259] width 79 height 11
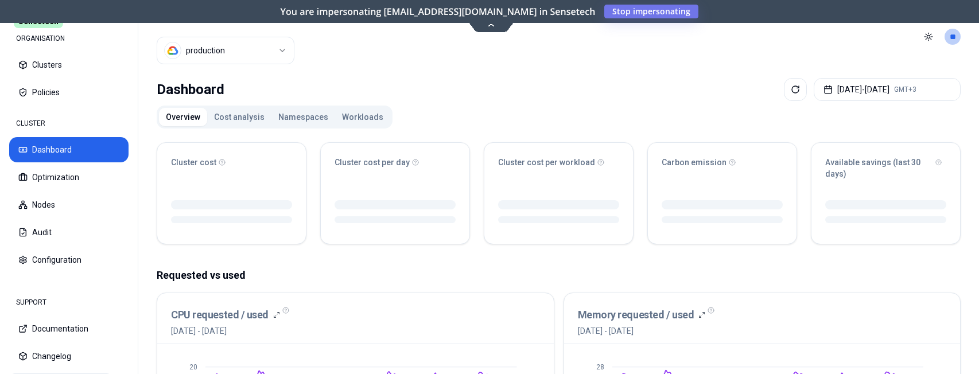
click at [350, 122] on button "Workloads" at bounding box center [362, 117] width 55 height 18
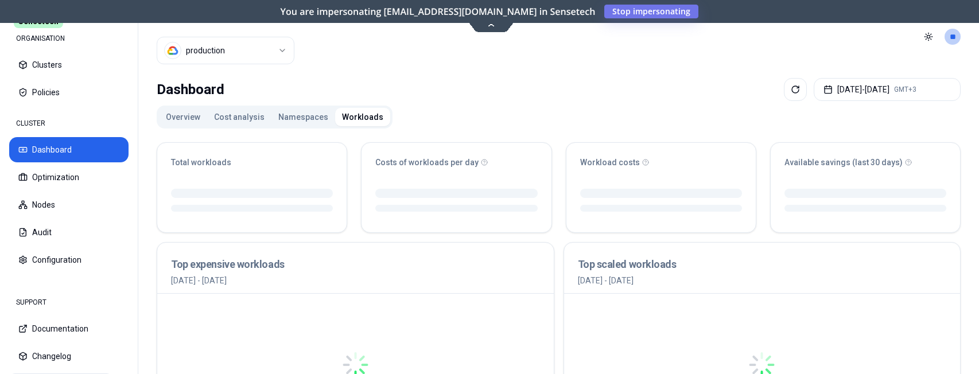
click at [353, 117] on button "Workloads" at bounding box center [362, 117] width 55 height 18
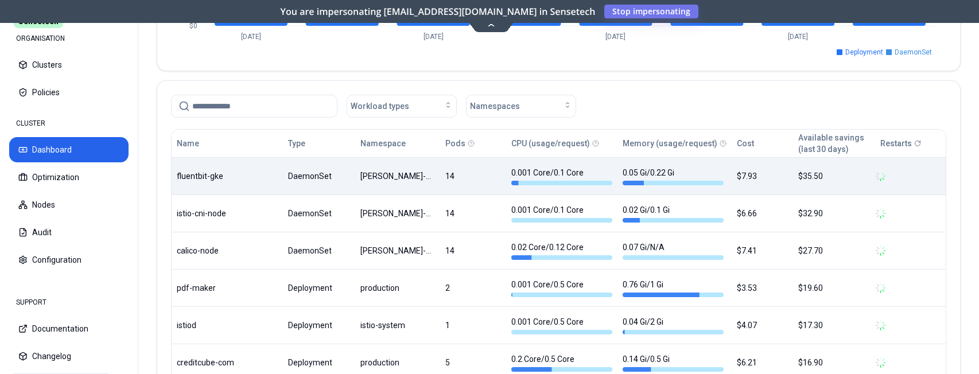
scroll to position [551, 0]
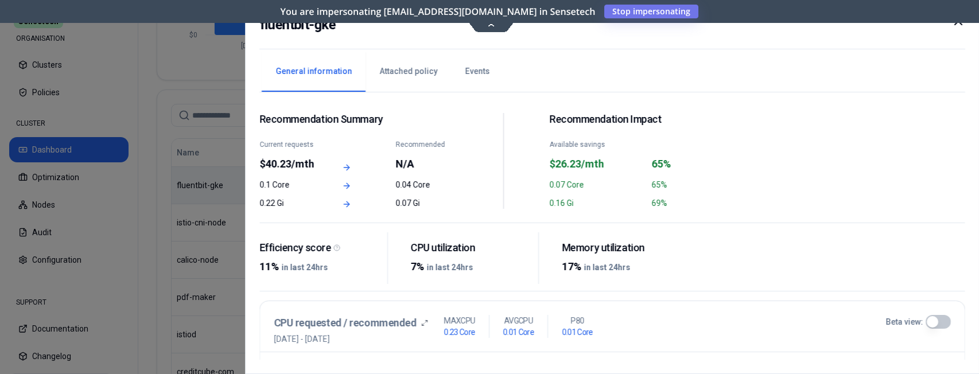
click at [957, 24] on icon at bounding box center [958, 21] width 14 height 14
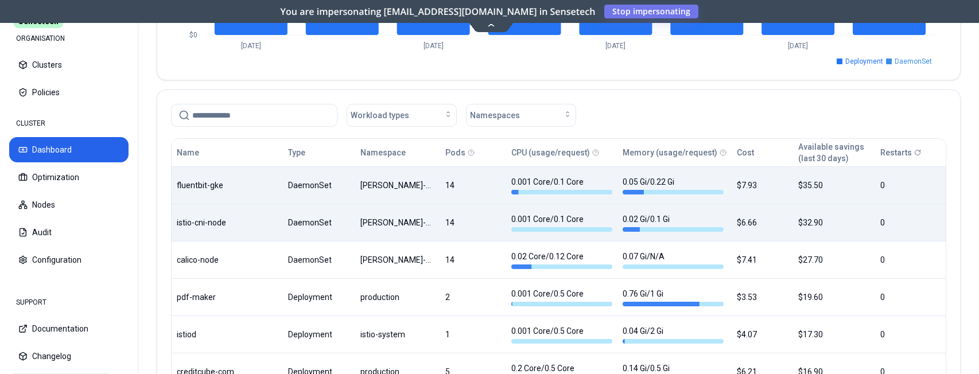
click at [250, 213] on body "Sensetech ORGANISATION Clusters Policies CLUSTER Dashboard Optimization Nodes A…" at bounding box center [489, 187] width 979 height 374
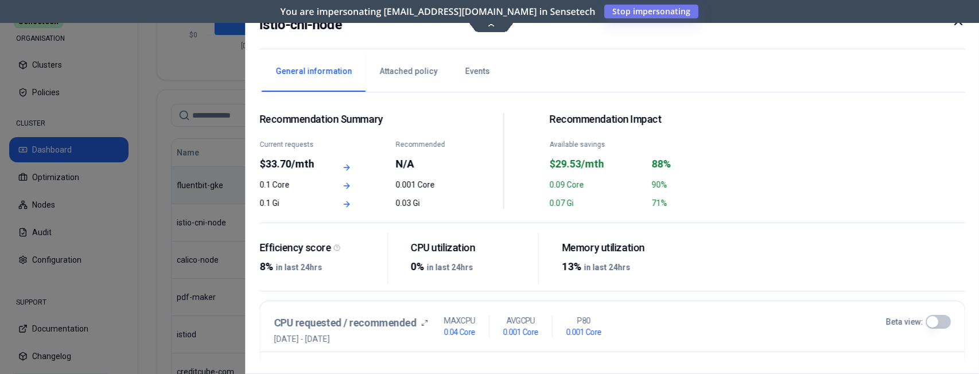
click at [960, 25] on icon at bounding box center [958, 21] width 14 height 14
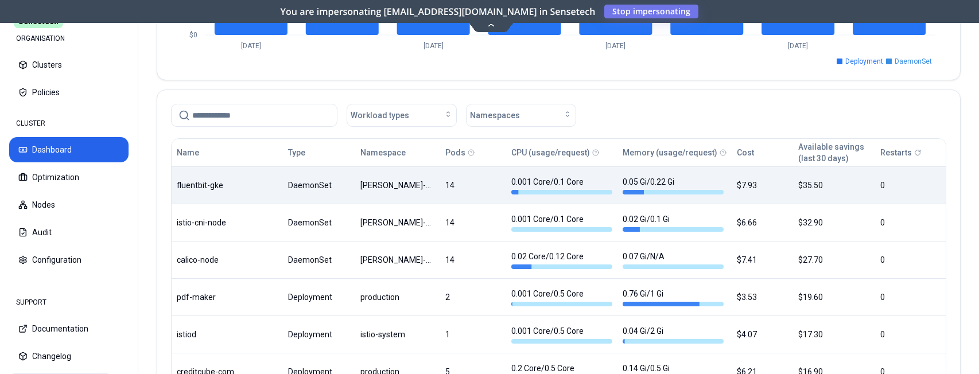
scroll to position [610, 0]
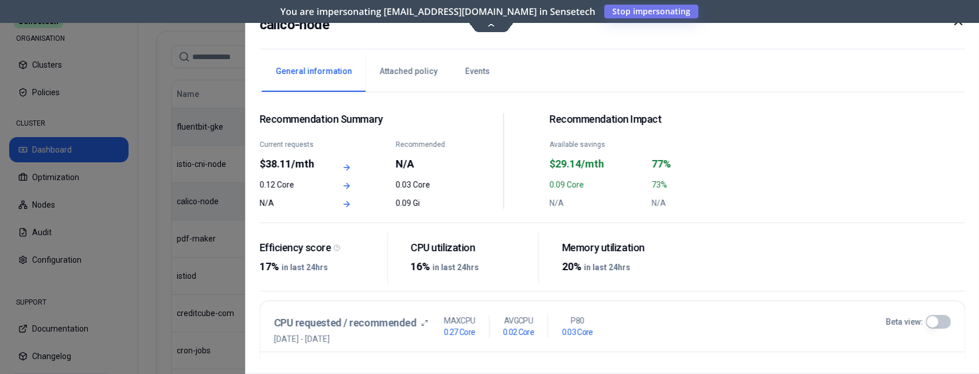
click at [400, 163] on div "N/A" at bounding box center [426, 164] width 61 height 16
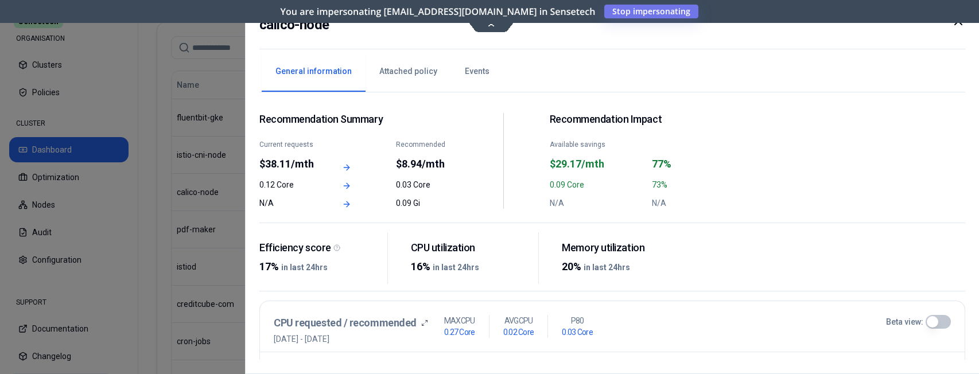
scroll to position [610, 0]
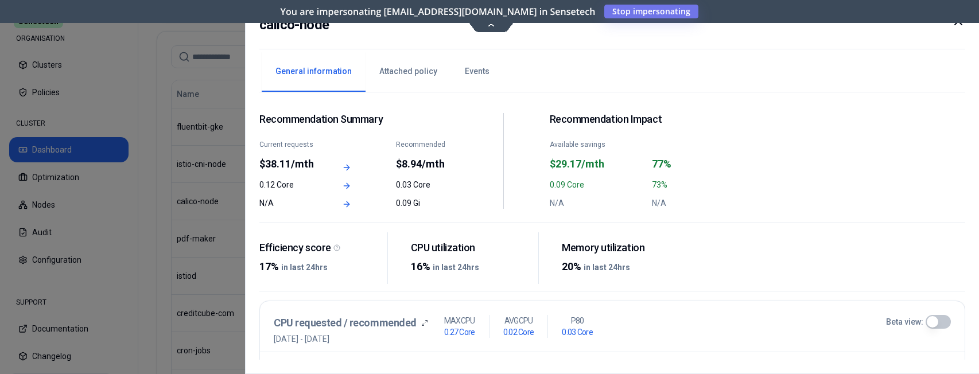
click at [960, 28] on div at bounding box center [958, 24] width 14 height 21
click at [958, 26] on icon at bounding box center [958, 21] width 14 height 14
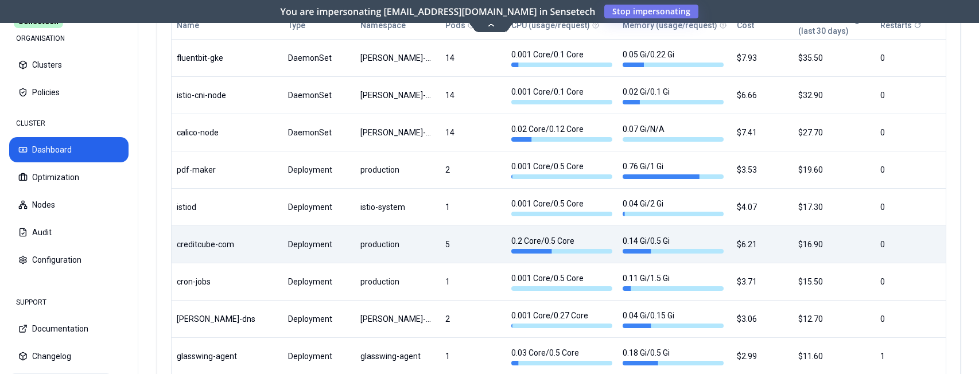
scroll to position [685, 0]
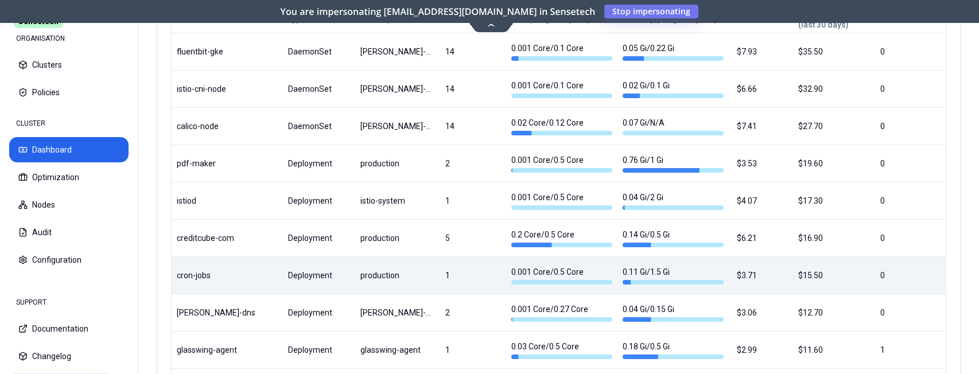
click at [287, 280] on body "Sensetech ORGANISATION Clusters Policies CLUSTER Dashboard Optimization Nodes A…" at bounding box center [489, 187] width 979 height 374
